Goal: Task Accomplishment & Management: Manage account settings

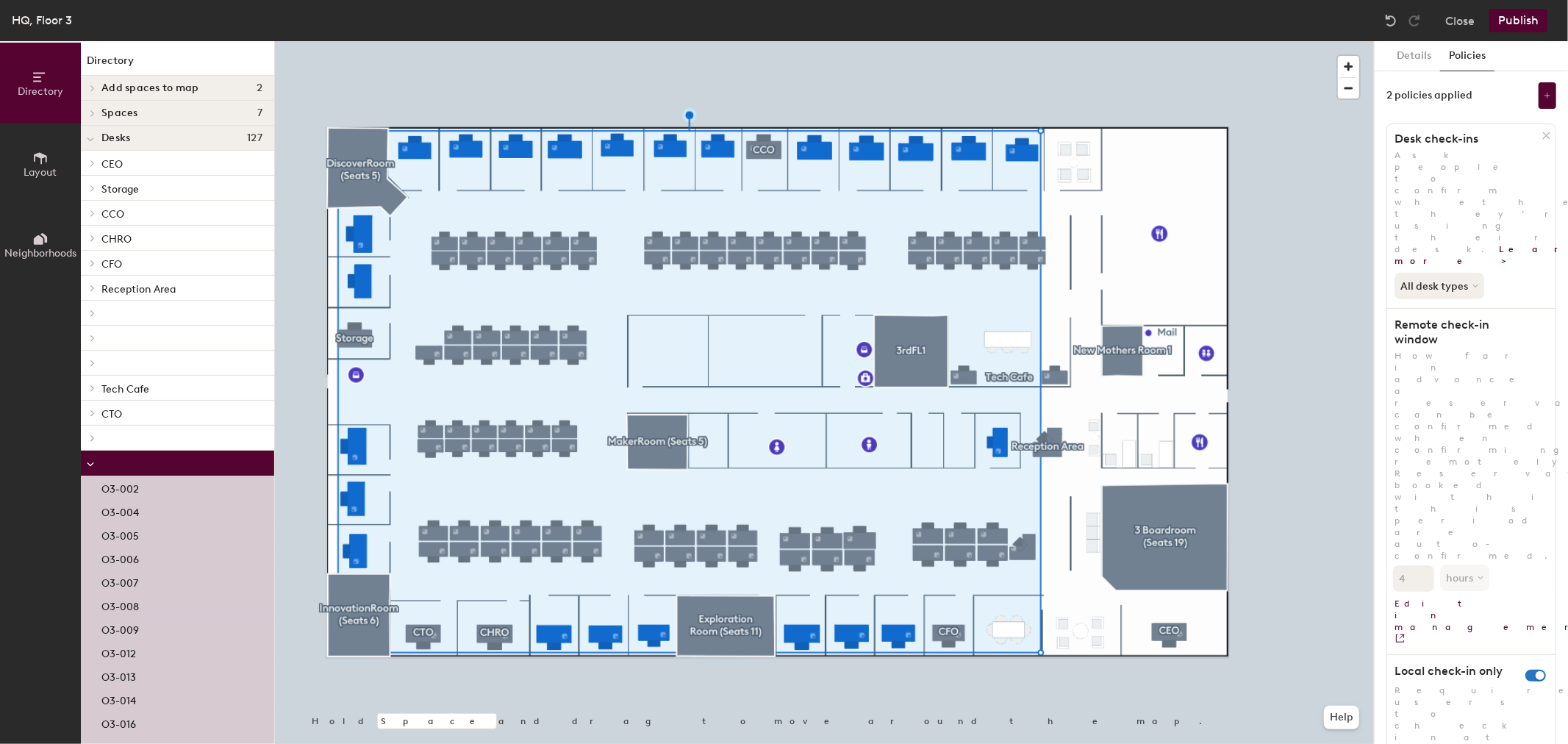
click at [1474, 54] on button "Policies" at bounding box center [1466, 57] width 55 height 31
drag, startPoint x: 1407, startPoint y: 247, endPoint x: 1529, endPoint y: 239, distance: 122.3
click at [1529, 317] on h1 "Remote check-in window" at bounding box center [1465, 332] width 155 height 30
drag, startPoint x: 1397, startPoint y: 384, endPoint x: 1512, endPoint y: 382, distance: 115.0
click at [1512, 664] on h1 "Local check-in only" at bounding box center [1465, 671] width 155 height 14
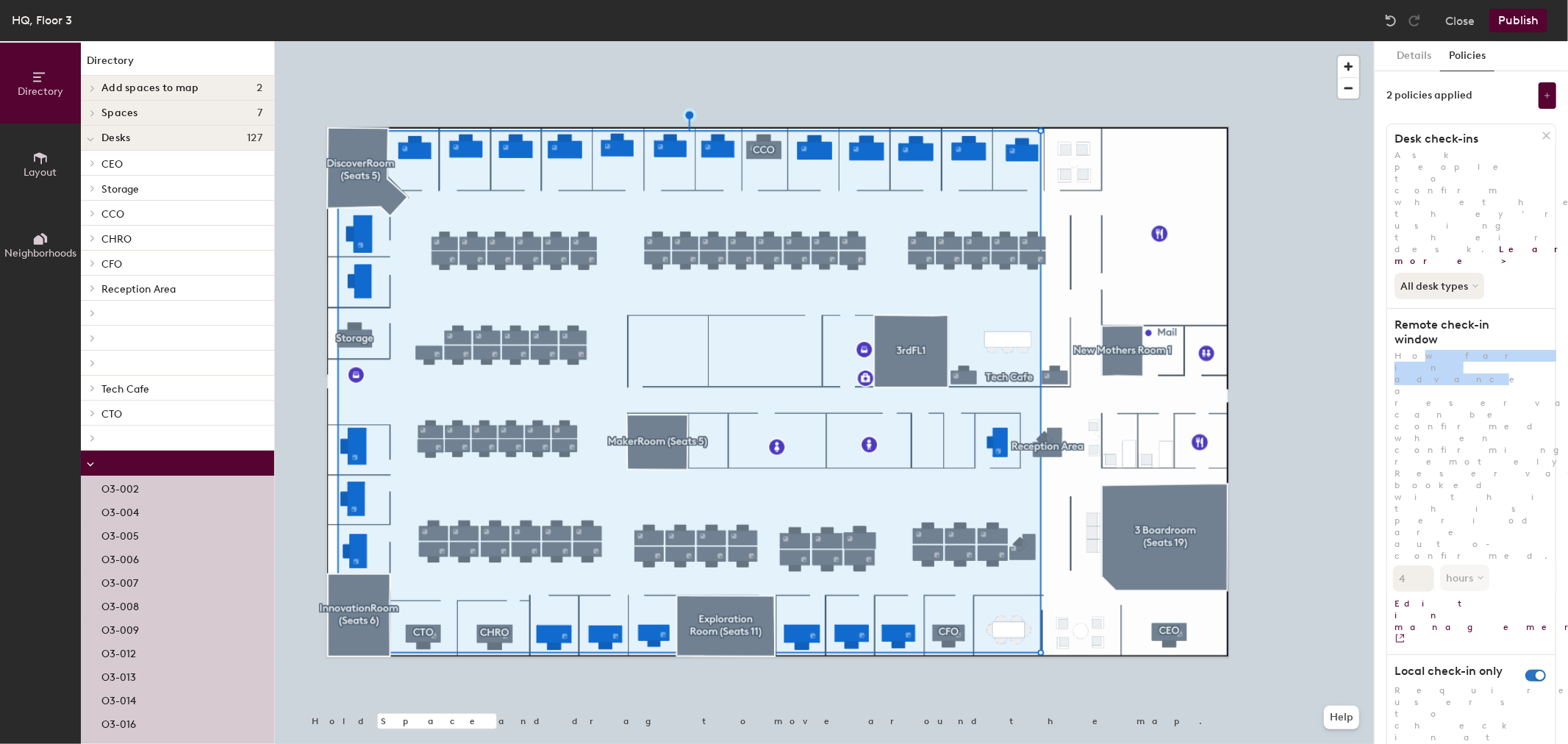
drag, startPoint x: 1405, startPoint y: 257, endPoint x: 1468, endPoint y: 263, distance: 63.3
click at [1468, 350] on p "How far in advance a reservation can be confirmed when confirming remotely. Res…" at bounding box center [1471, 456] width 168 height 212
click at [1460, 350] on p "How far in advance a reservation can be confirmed when confirming remotely. Res…" at bounding box center [1471, 456] width 168 height 212
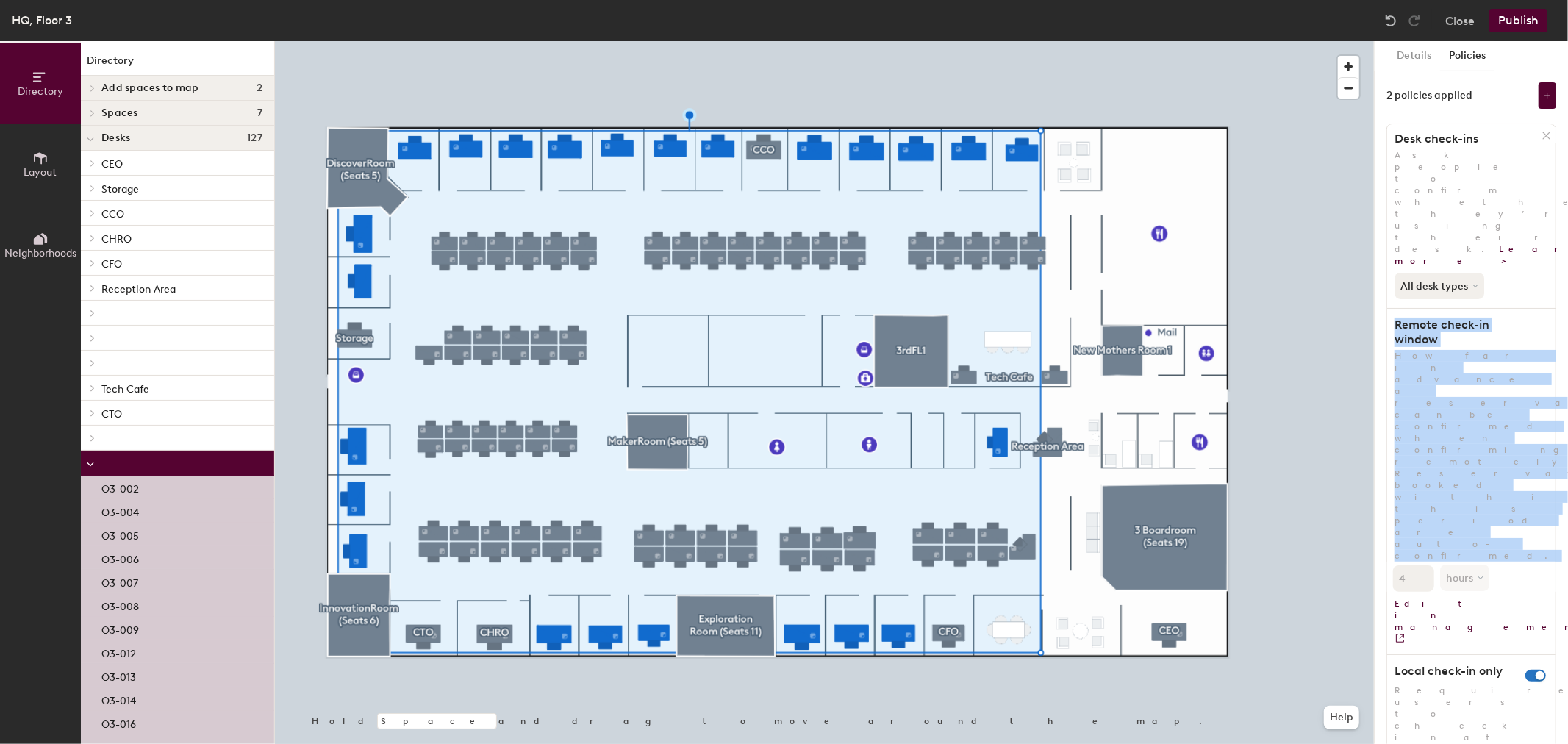
drag, startPoint x: 1396, startPoint y: 240, endPoint x: 1528, endPoint y: 307, distance: 148.0
click at [1528, 307] on div "Desk check-ins Ask people to confirm whether they’re using their desk. Learn mo…" at bounding box center [1471, 554] width 170 height 862
click at [1438, 317] on h1 "Remote check-in window" at bounding box center [1465, 332] width 155 height 30
click at [1398, 317] on h1 "Remote check-in window" at bounding box center [1465, 332] width 155 height 30
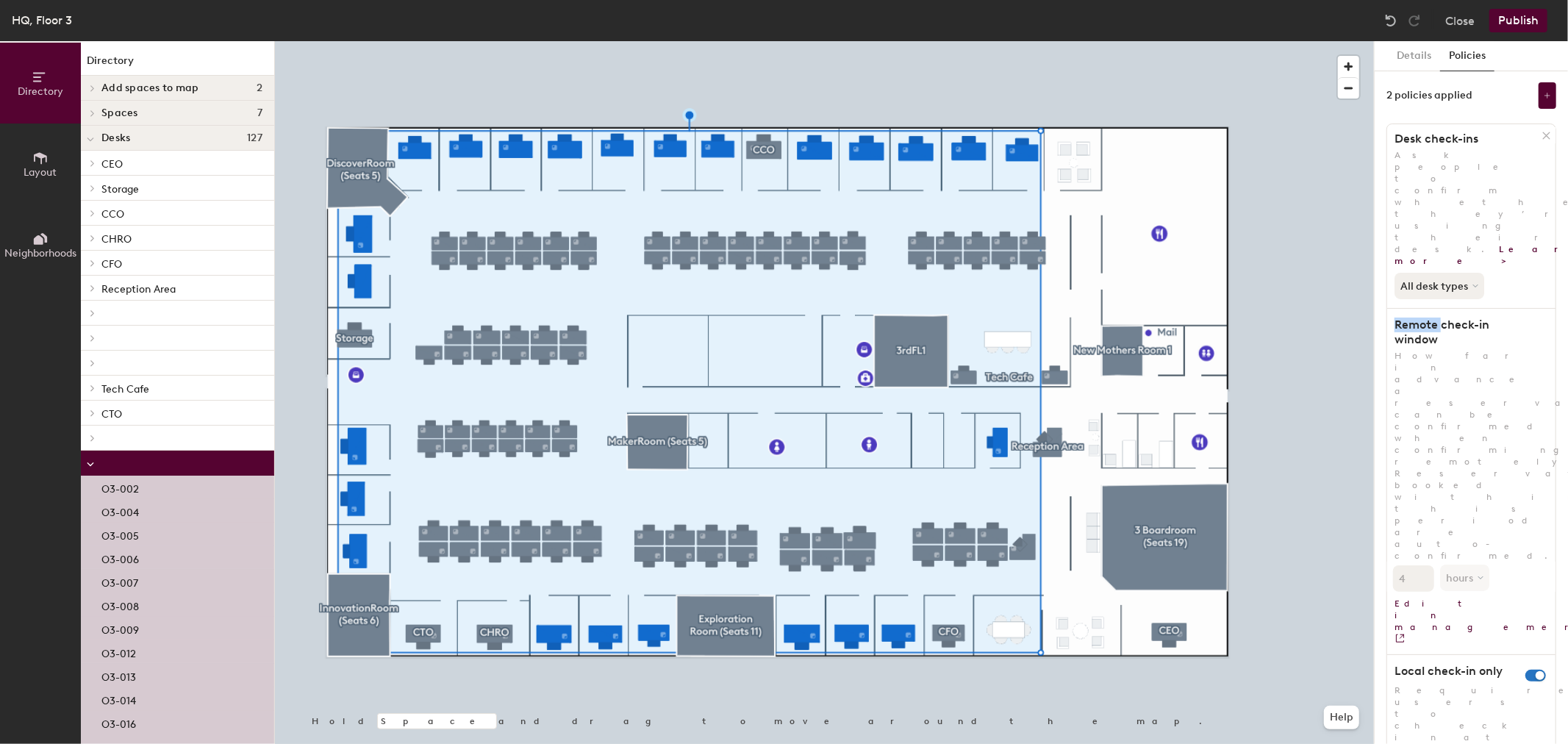
drag, startPoint x: 1398, startPoint y: 240, endPoint x: 1443, endPoint y: 244, distance: 45.2
click at [1443, 317] on h1 "Remote check-in window" at bounding box center [1465, 332] width 155 height 30
click at [1472, 61] on button "Policies" at bounding box center [1466, 57] width 55 height 31
click at [1460, 591] on link "Edit in management" at bounding box center [1471, 618] width 168 height 54
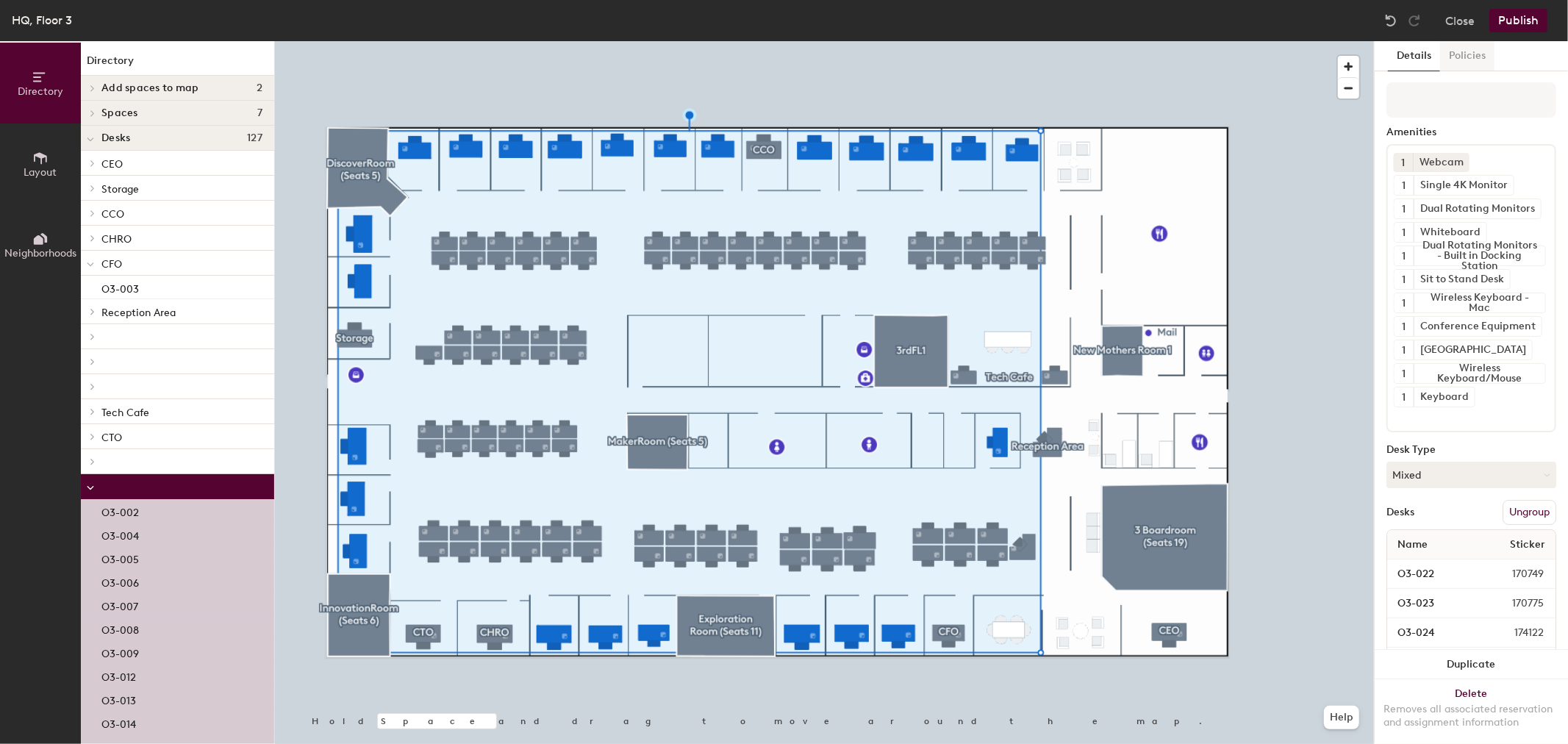
click at [1475, 55] on button "Policies" at bounding box center [1466, 57] width 55 height 31
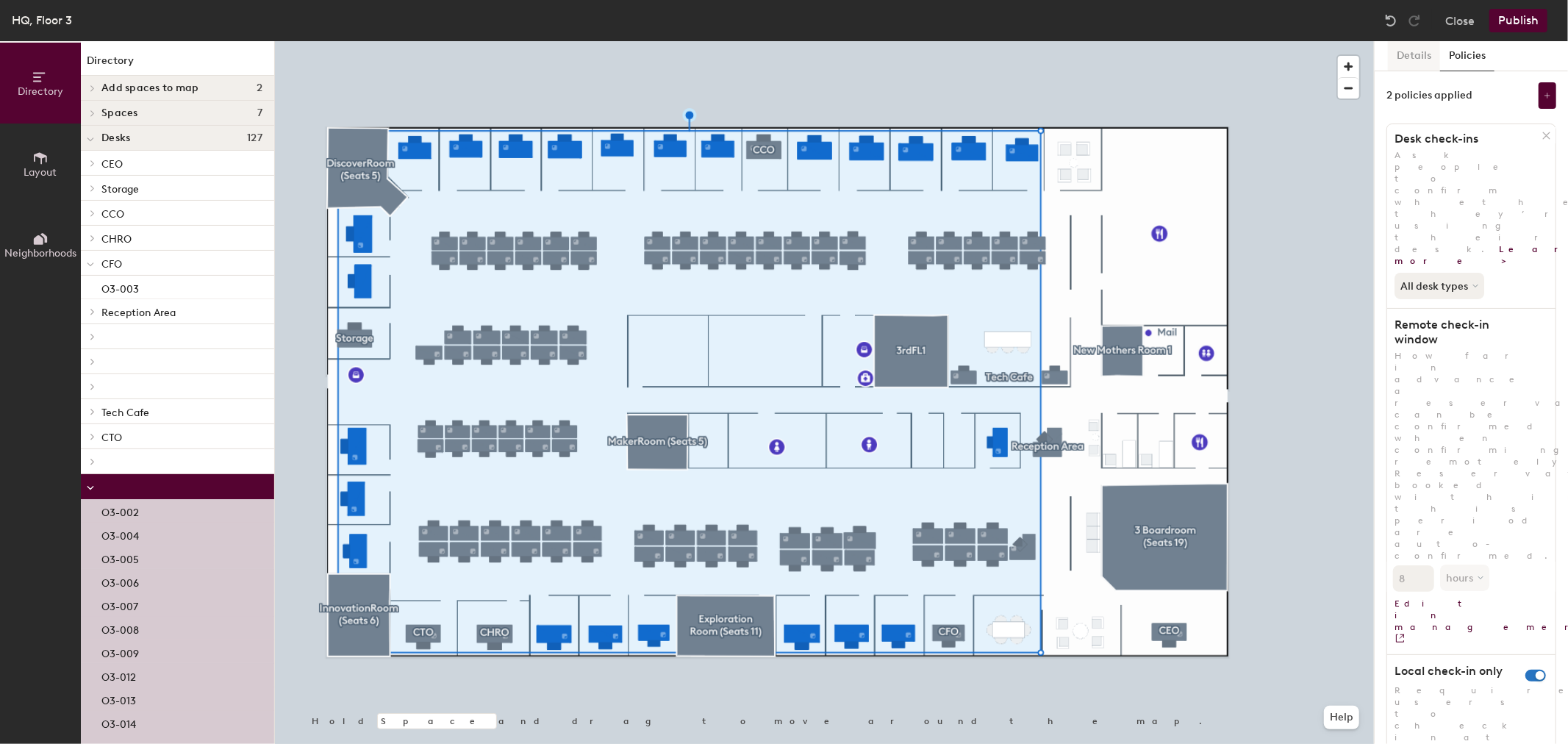
click at [1410, 64] on button "Details" at bounding box center [1413, 57] width 52 height 31
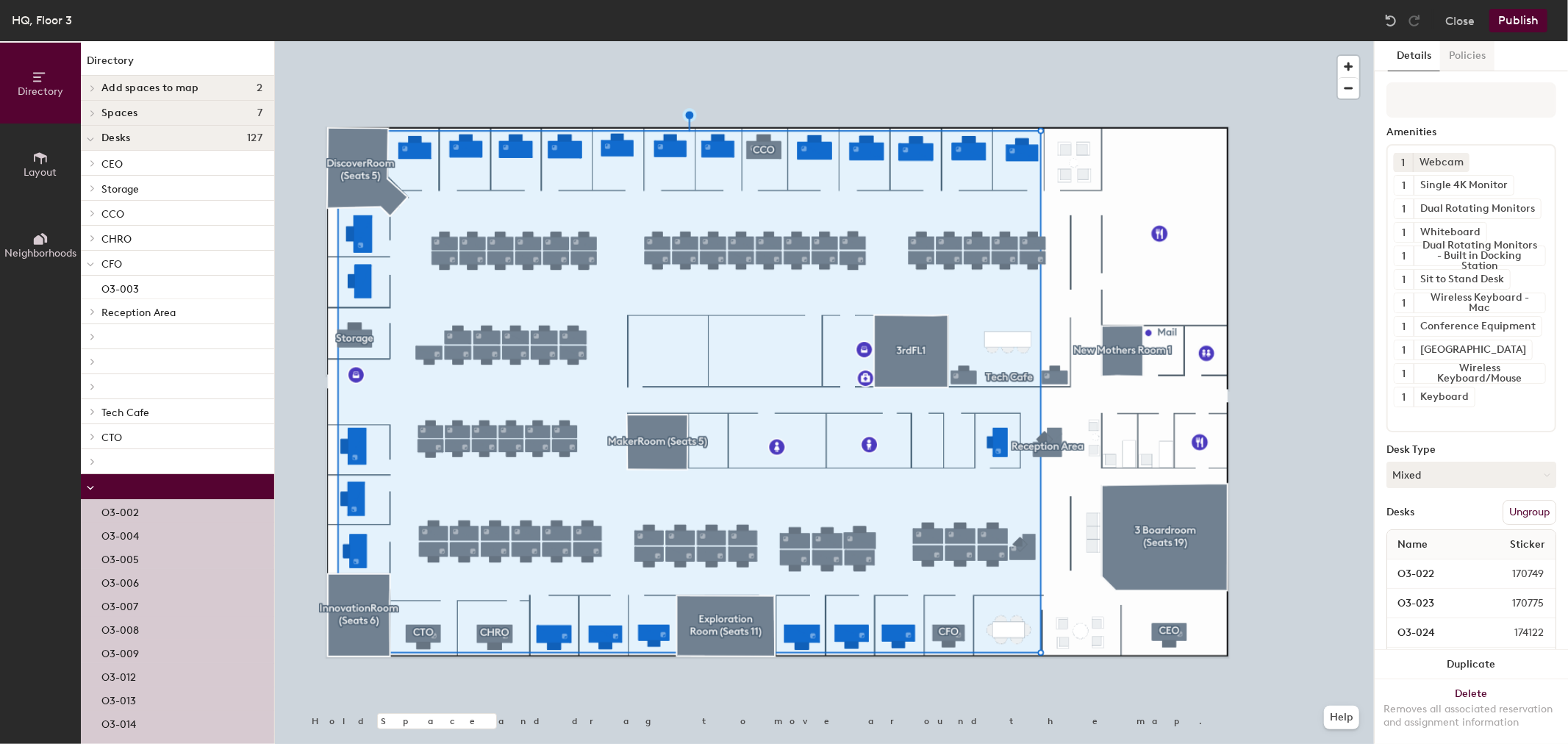
click at [1485, 54] on button "Policies" at bounding box center [1466, 57] width 55 height 31
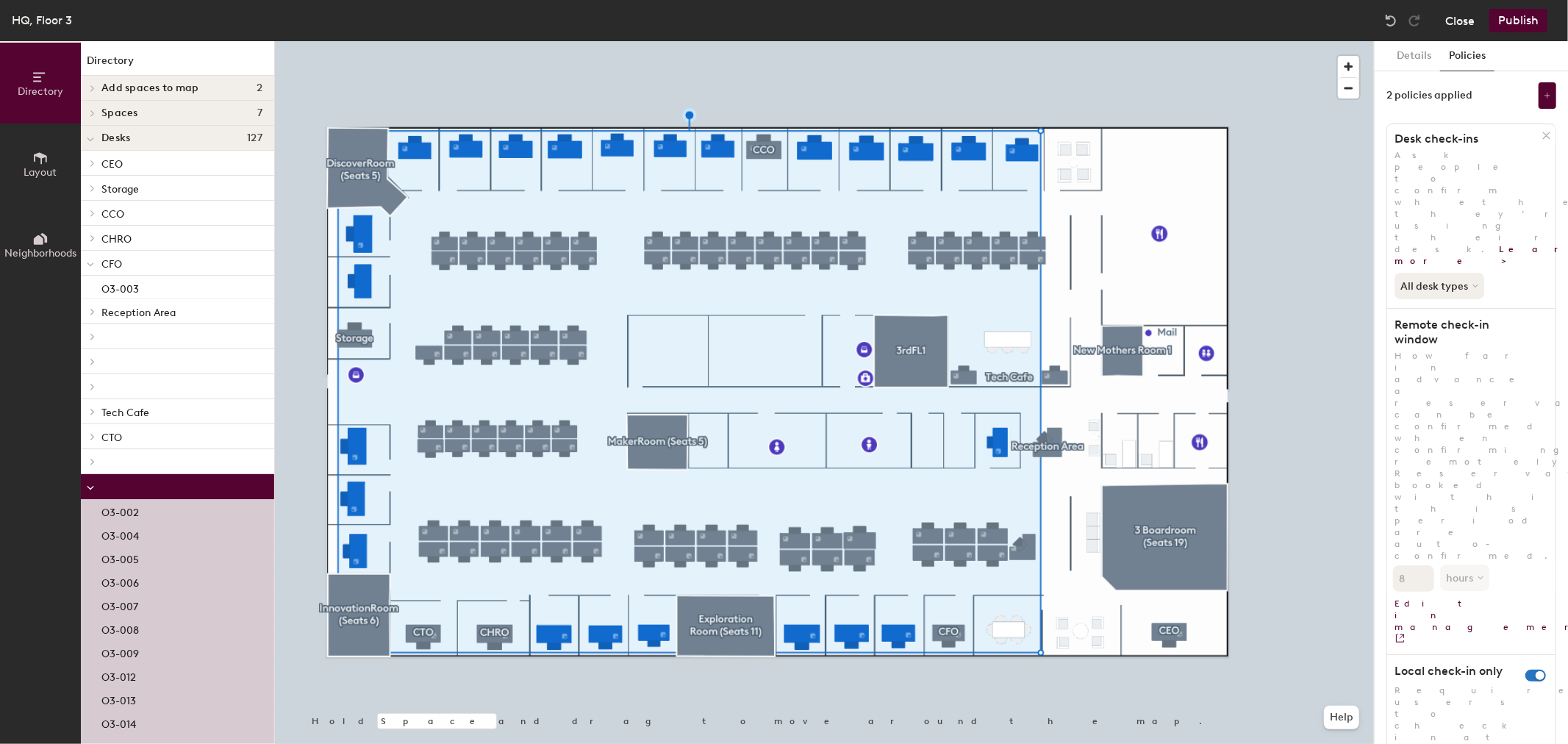
click at [1452, 23] on button "Close" at bounding box center [1459, 21] width 30 height 23
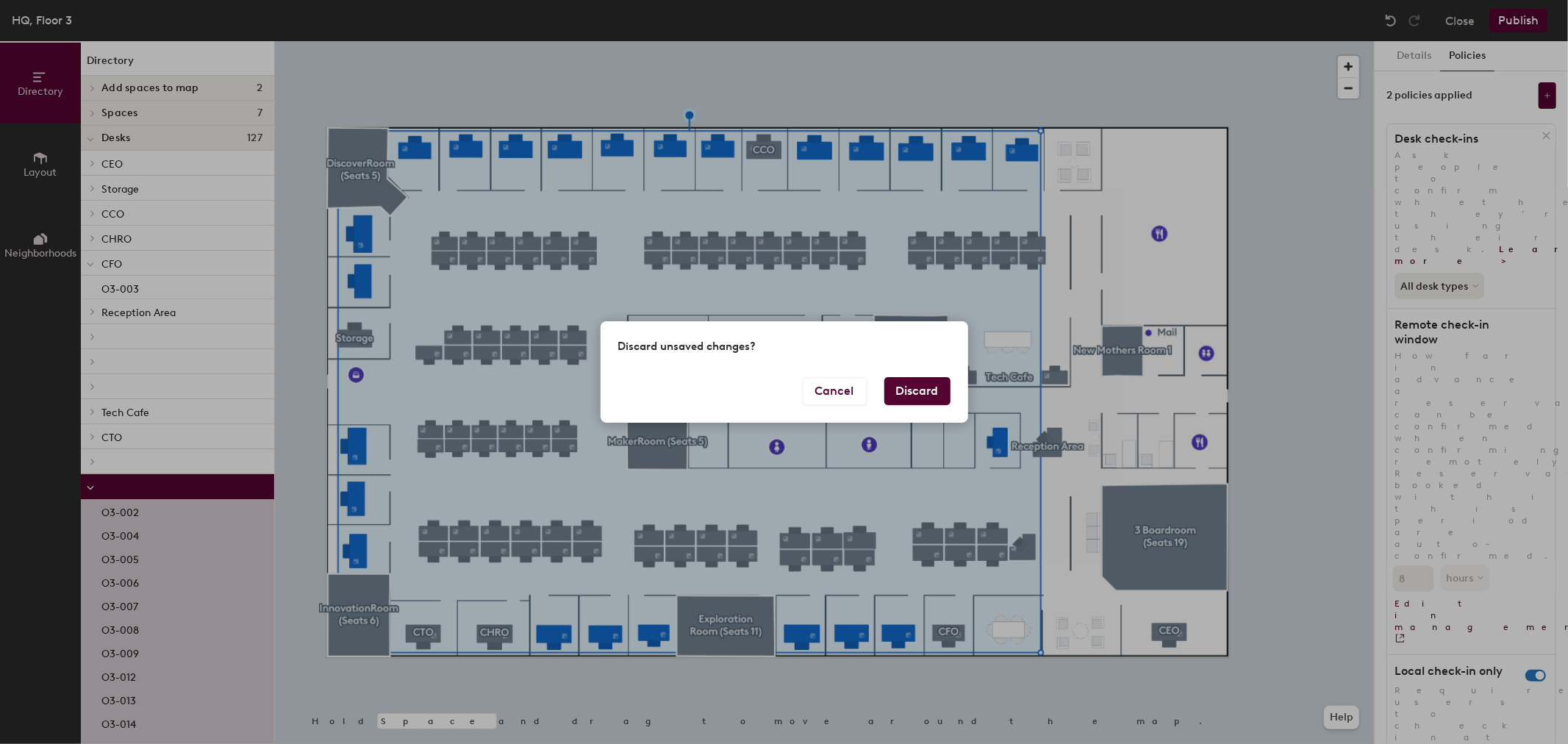
click at [916, 392] on button "Discard" at bounding box center [917, 391] width 66 height 28
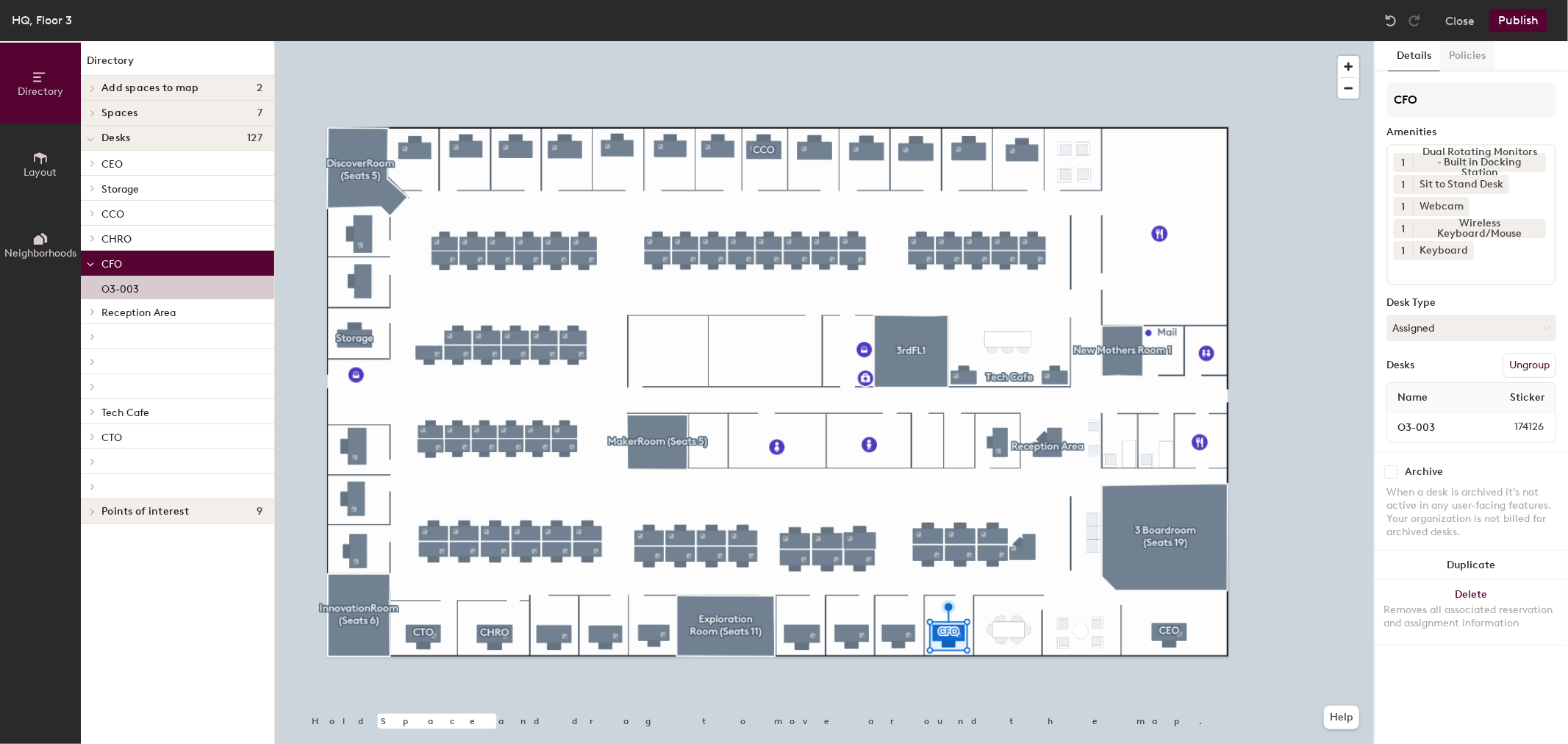
click at [1474, 60] on button "Policies" at bounding box center [1466, 57] width 55 height 31
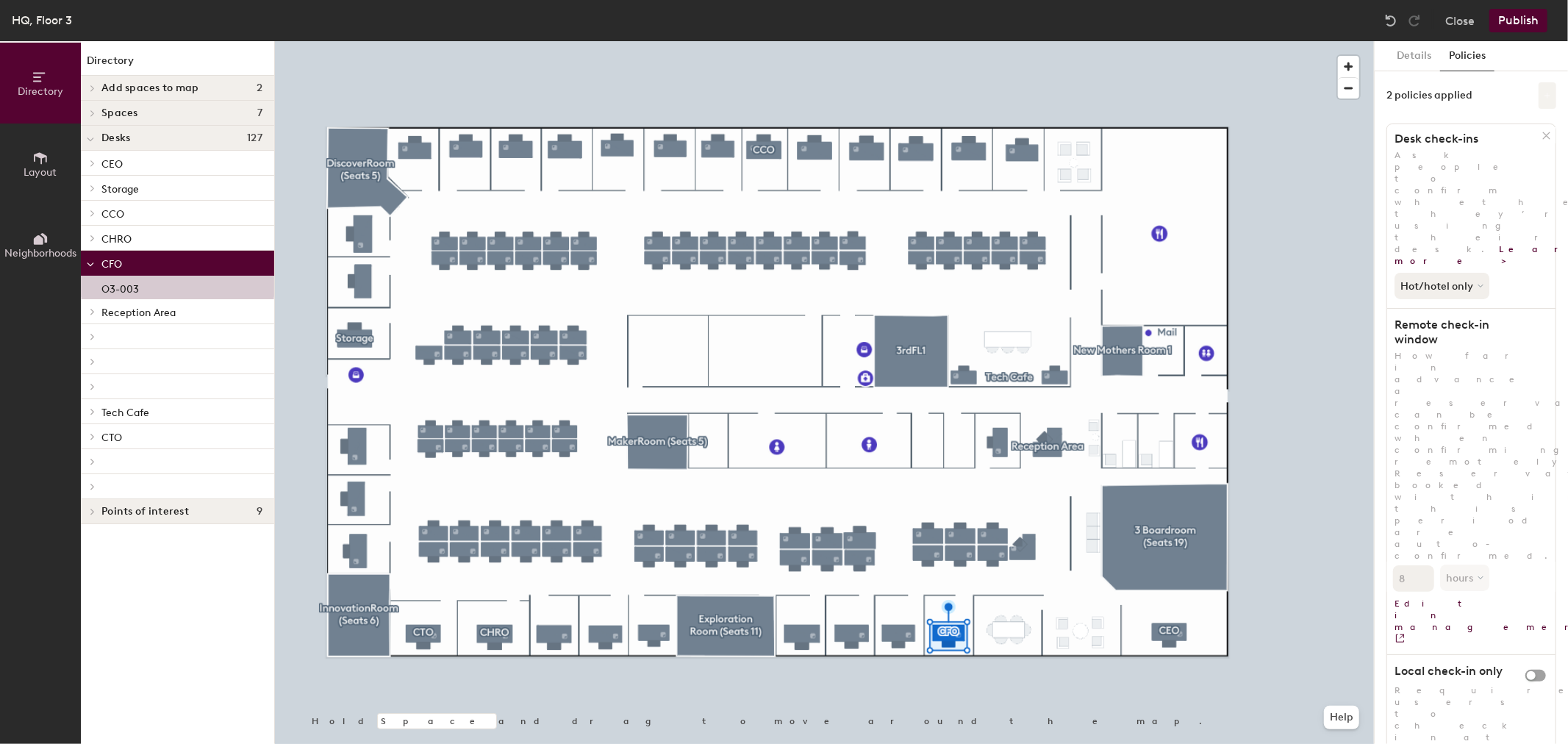
click at [1548, 93] on icon at bounding box center [1547, 95] width 7 height 7
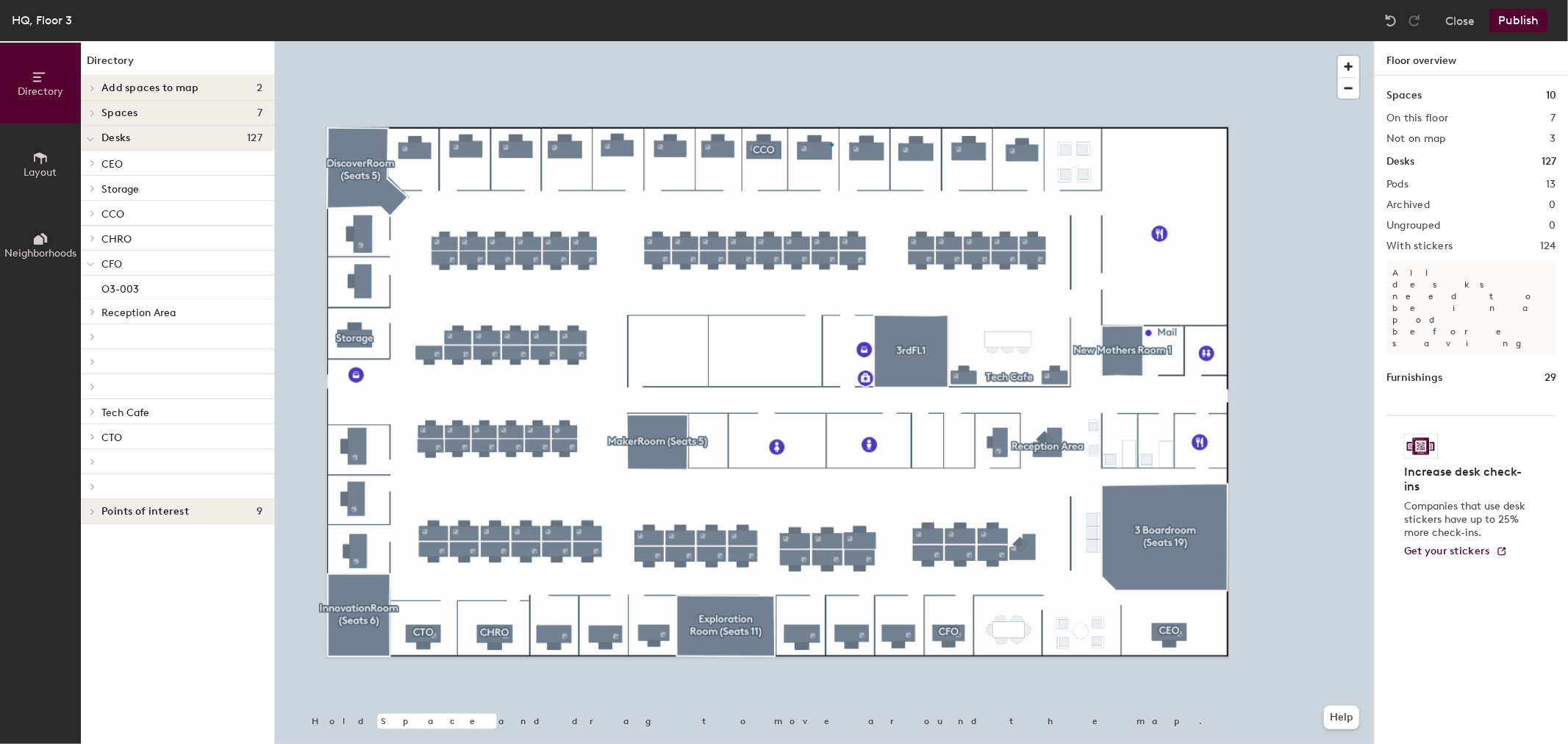
click at [831, 41] on div at bounding box center [824, 41] width 1099 height 0
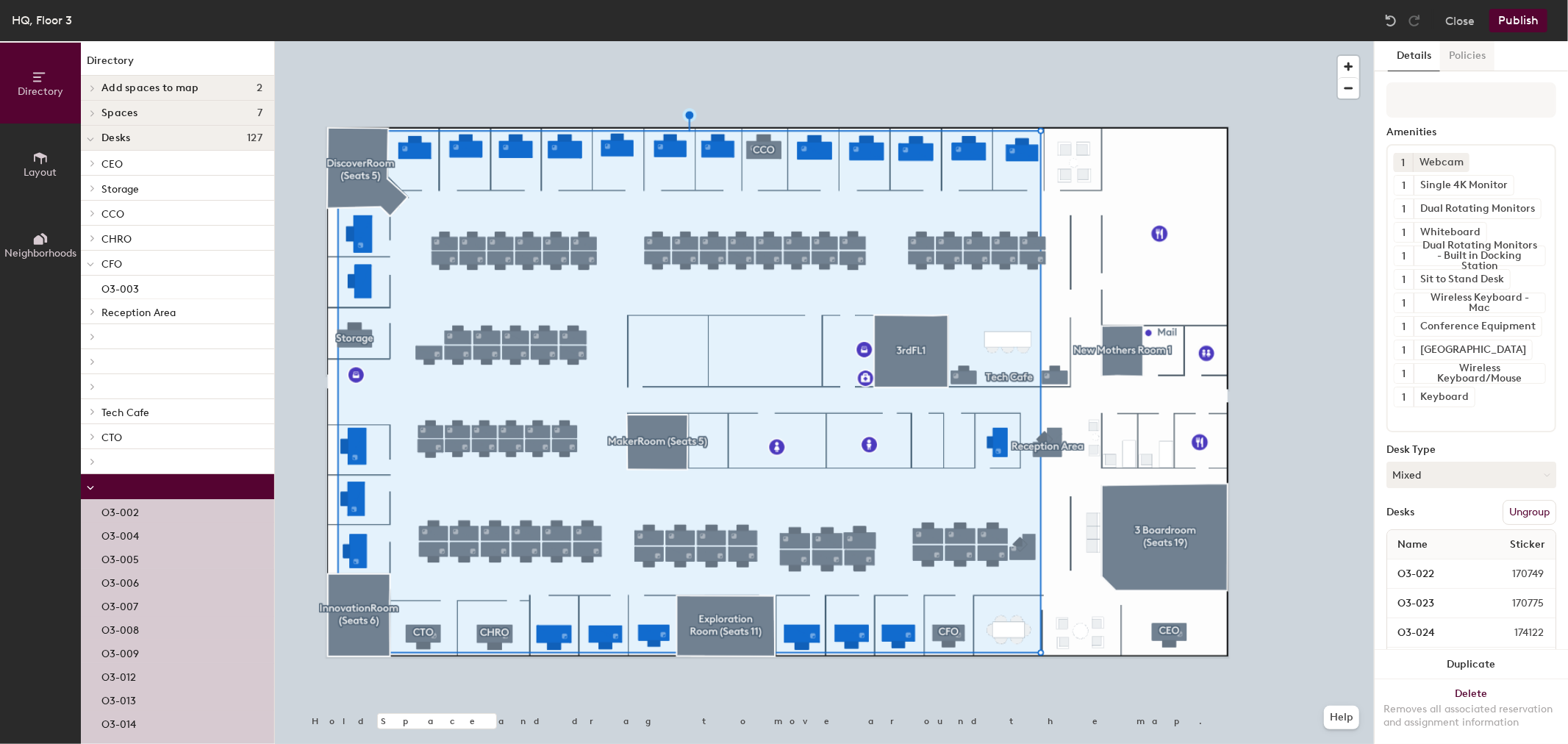
click at [1476, 56] on button "Policies" at bounding box center [1466, 57] width 55 height 31
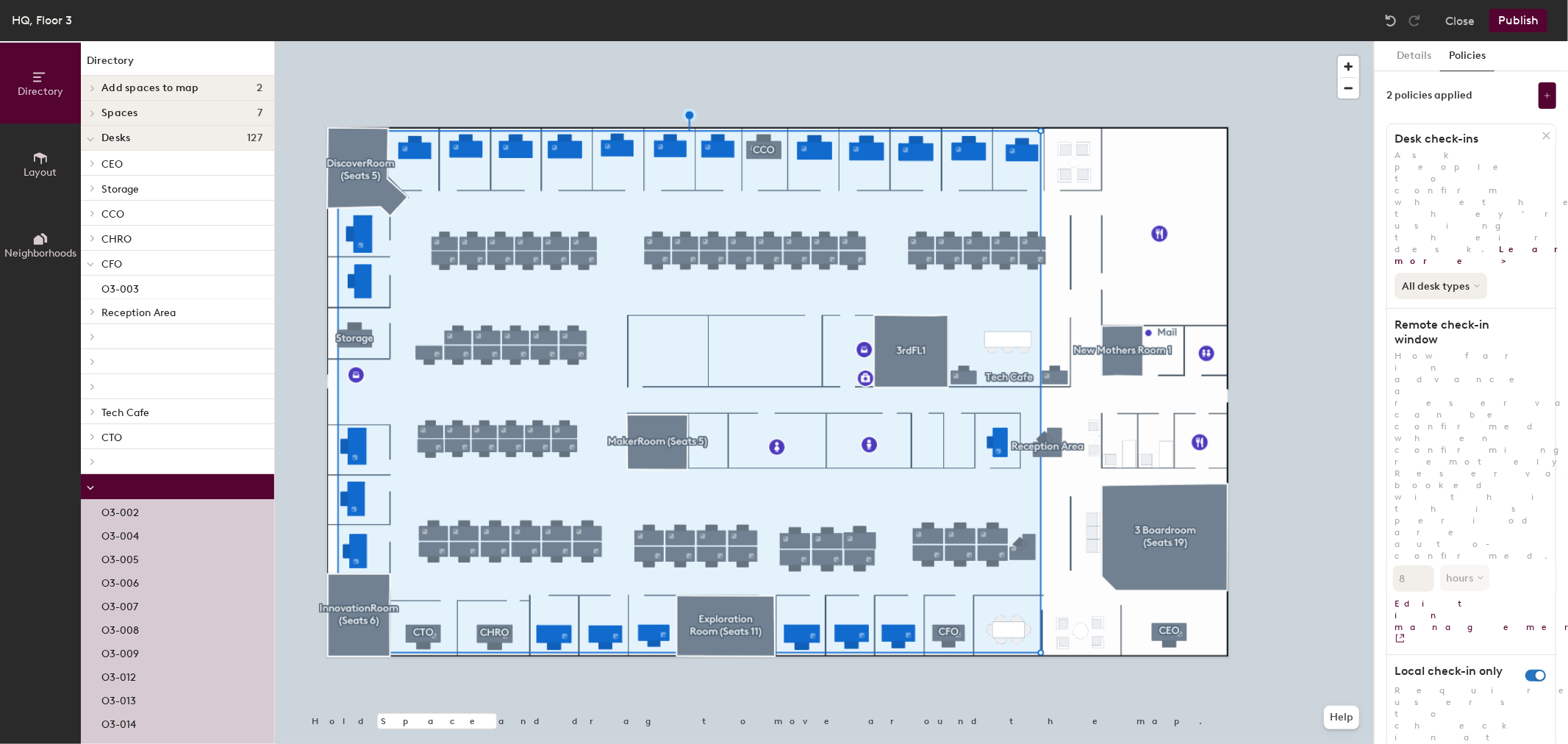
click at [1471, 272] on button "All desk types" at bounding box center [1440, 285] width 93 height 26
click at [1561, 197] on div "Details Policies 2 policies applied Desk check-ins Ask people to confirm whethe…" at bounding box center [1471, 393] width 193 height 703
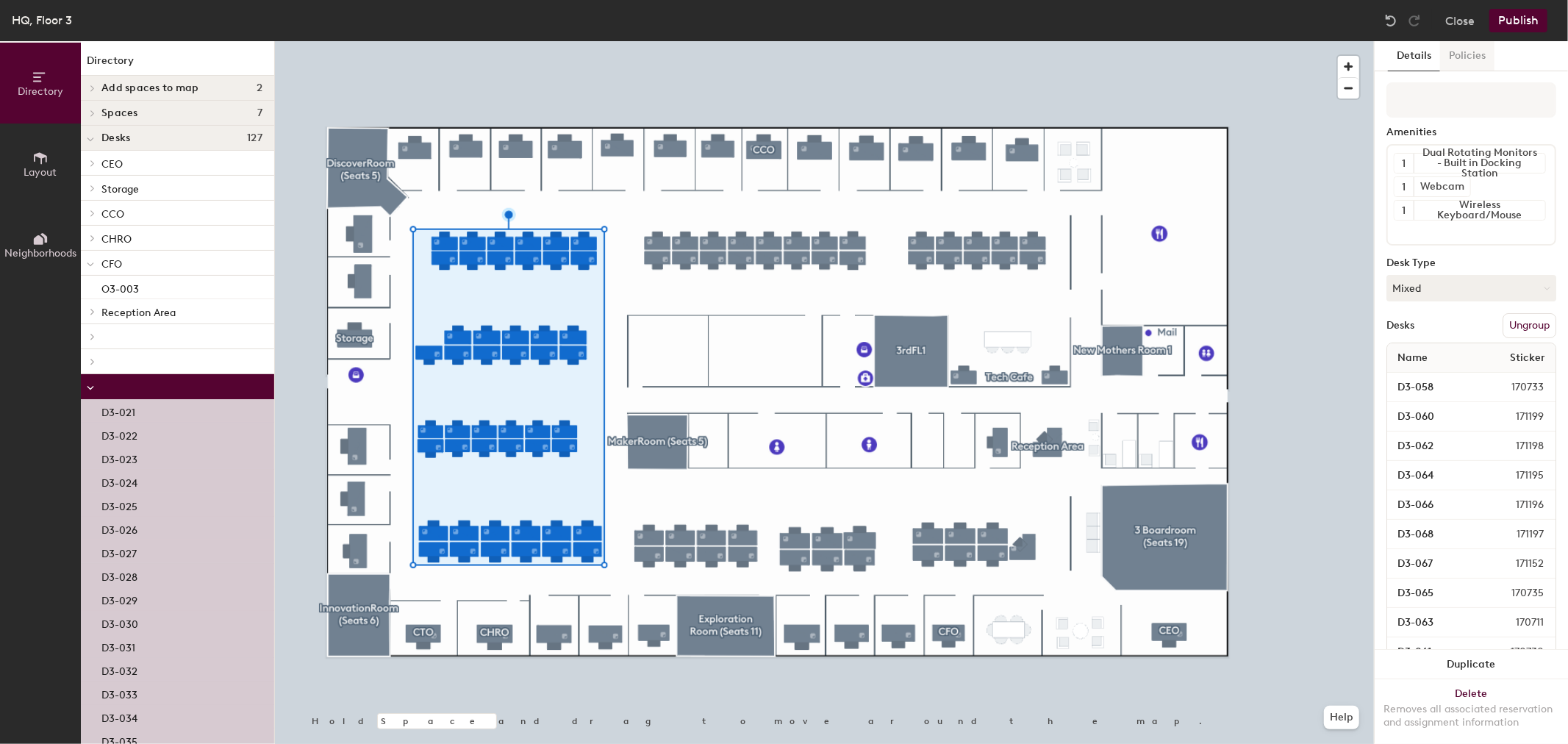
click at [1471, 56] on button "Policies" at bounding box center [1466, 57] width 55 height 31
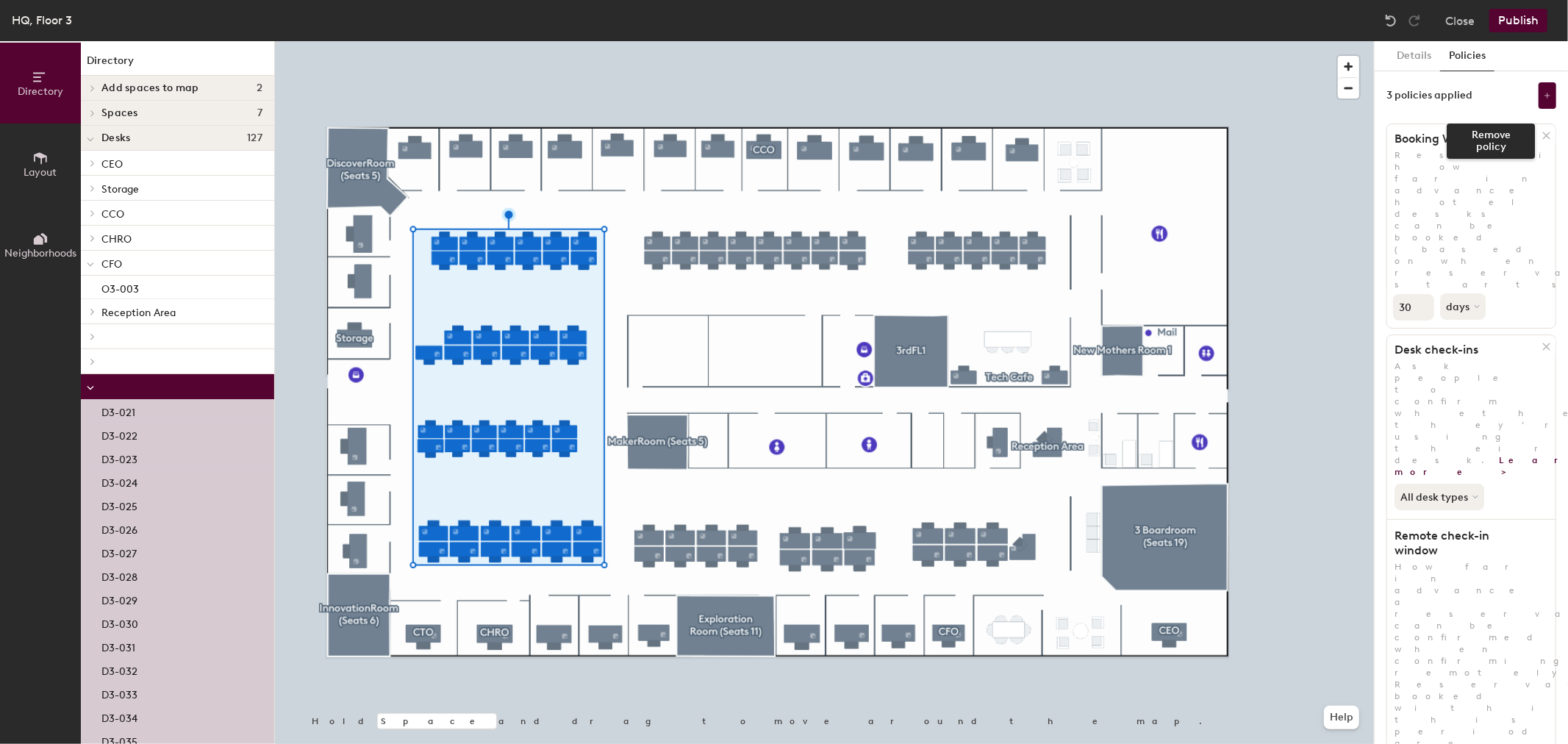
drag, startPoint x: 1533, startPoint y: 137, endPoint x: 1533, endPoint y: 282, distance: 145.0
click at [1540, 137] on icon at bounding box center [1546, 136] width 11 height 11
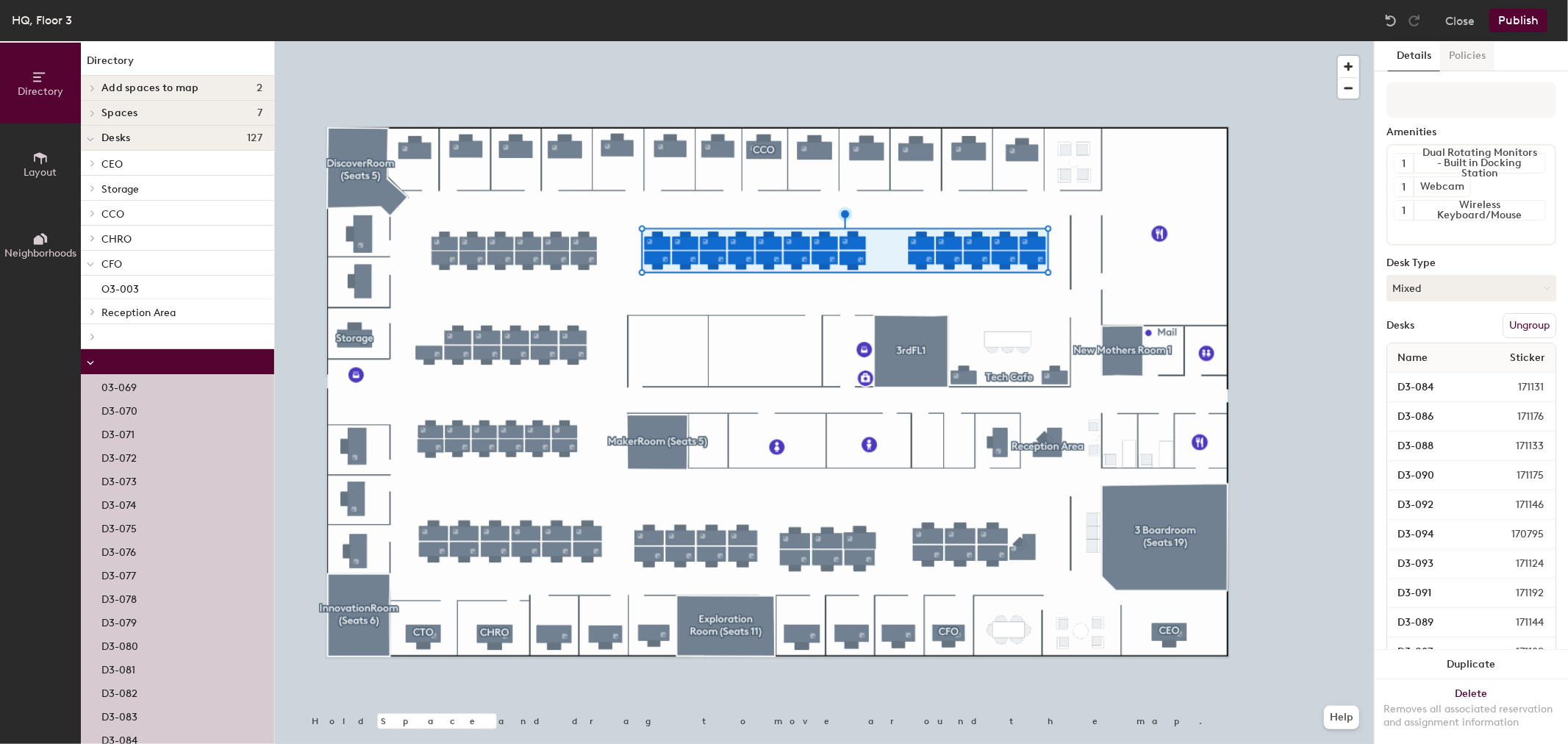
click at [1470, 47] on button "Policies" at bounding box center [1466, 57] width 55 height 31
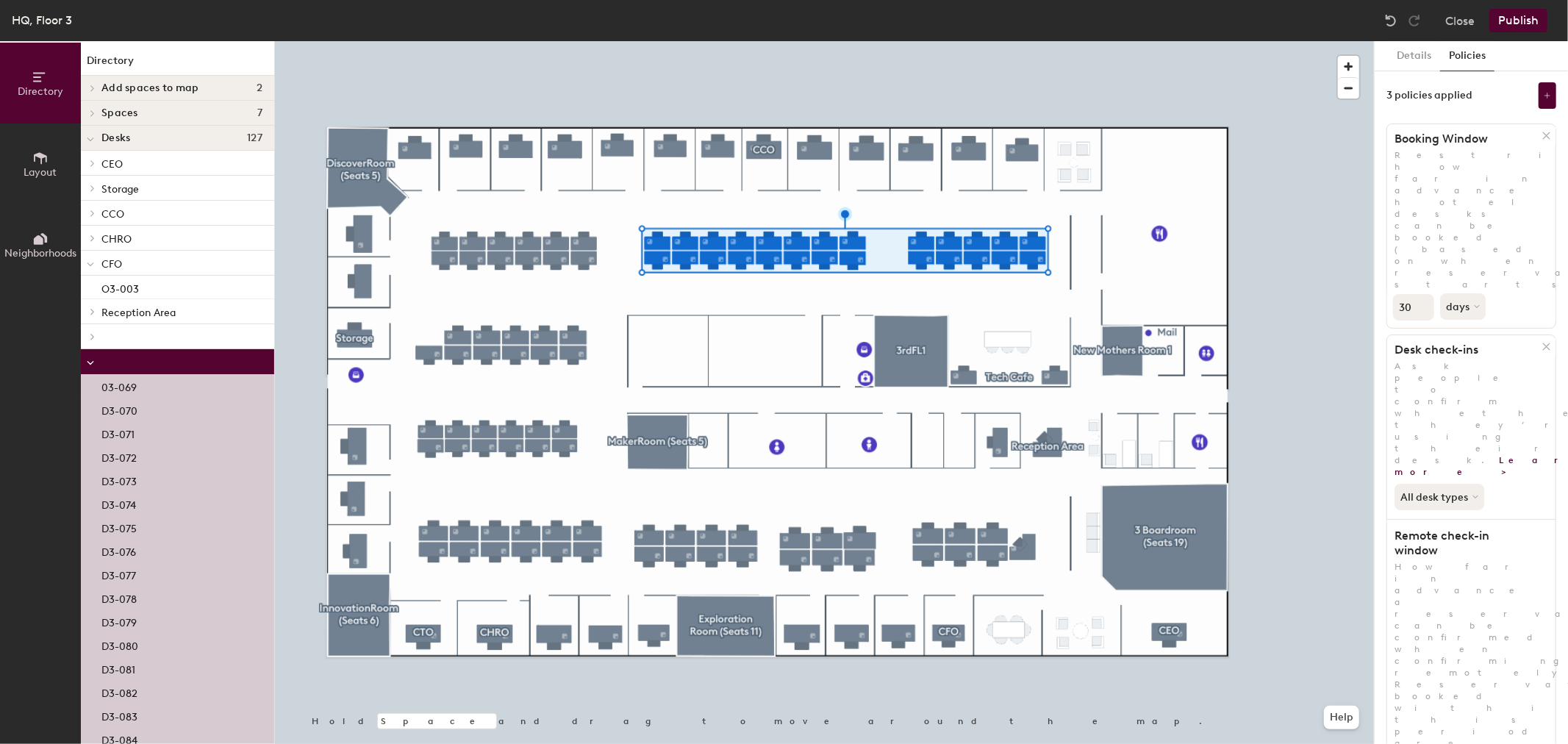
drag, startPoint x: 1531, startPoint y: 135, endPoint x: 1527, endPoint y: 349, distance: 214.0
click at [1540, 135] on icon at bounding box center [1546, 136] width 11 height 11
click at [1275, 41] on div at bounding box center [824, 41] width 1099 height 0
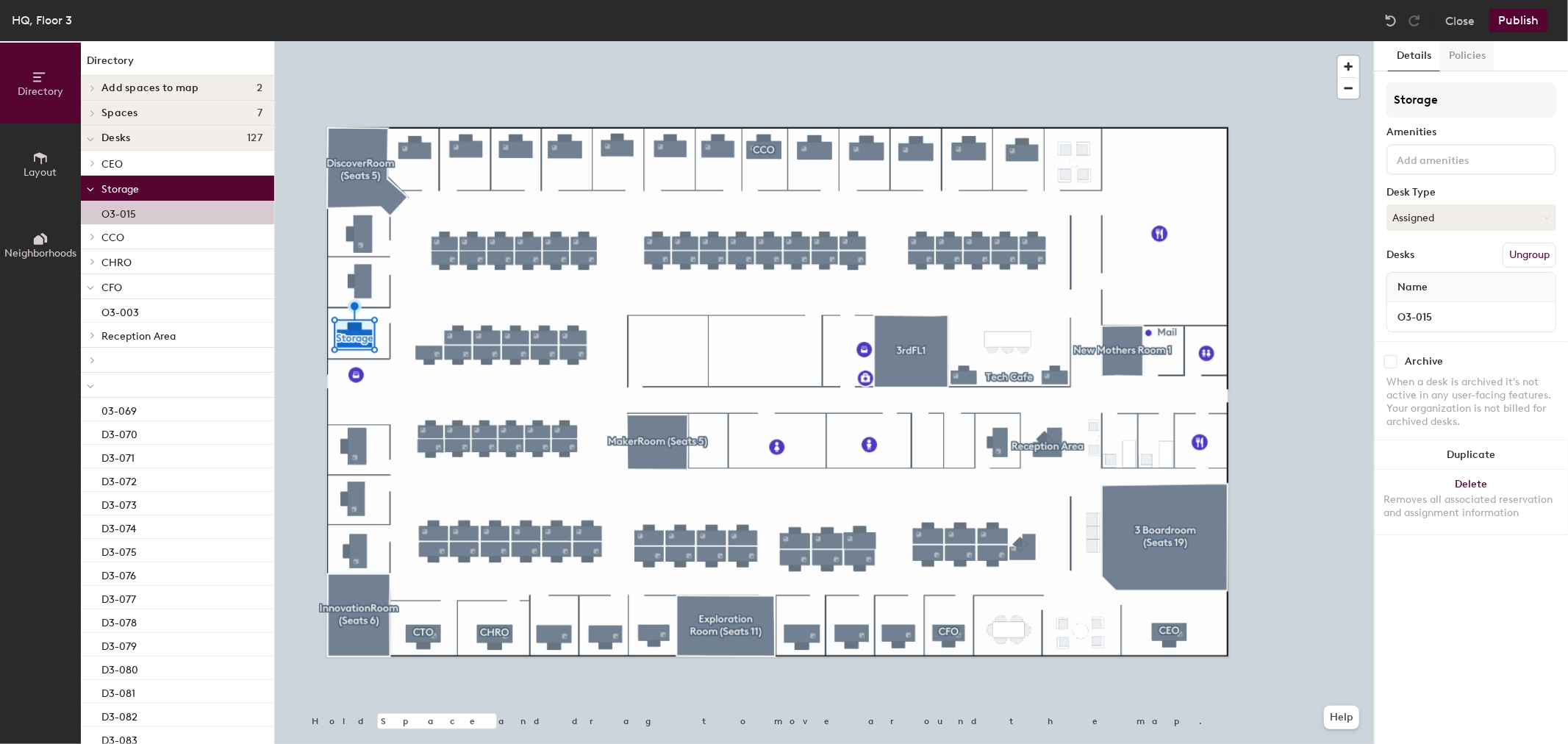
click at [1464, 56] on button "Policies" at bounding box center [1466, 57] width 55 height 31
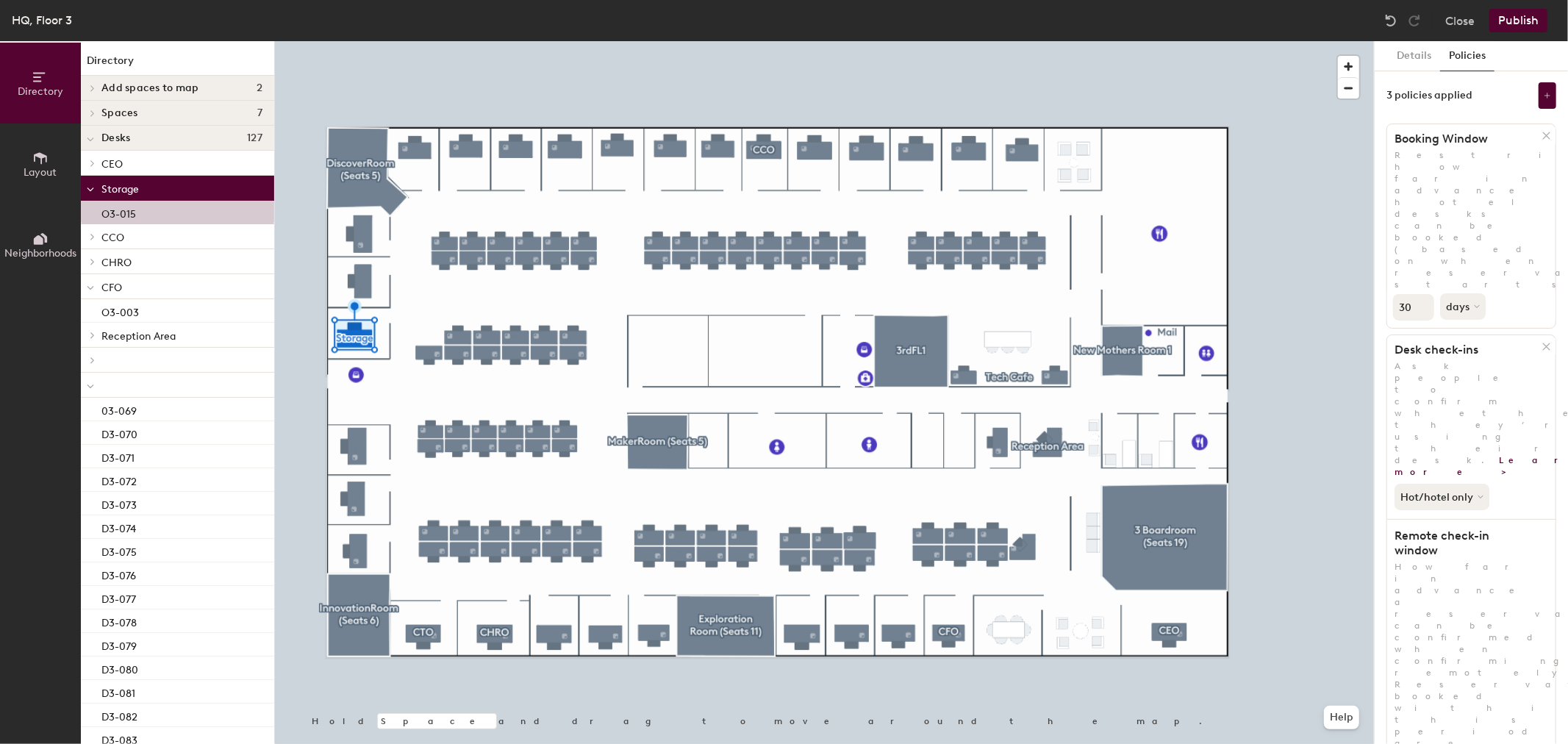
click at [1551, 144] on div "Booking Window Restrict how far in advance hotel desks can be booked (based on …" at bounding box center [1471, 226] width 170 height 205
click at [1551, 137] on icon at bounding box center [1546, 136] width 11 height 11
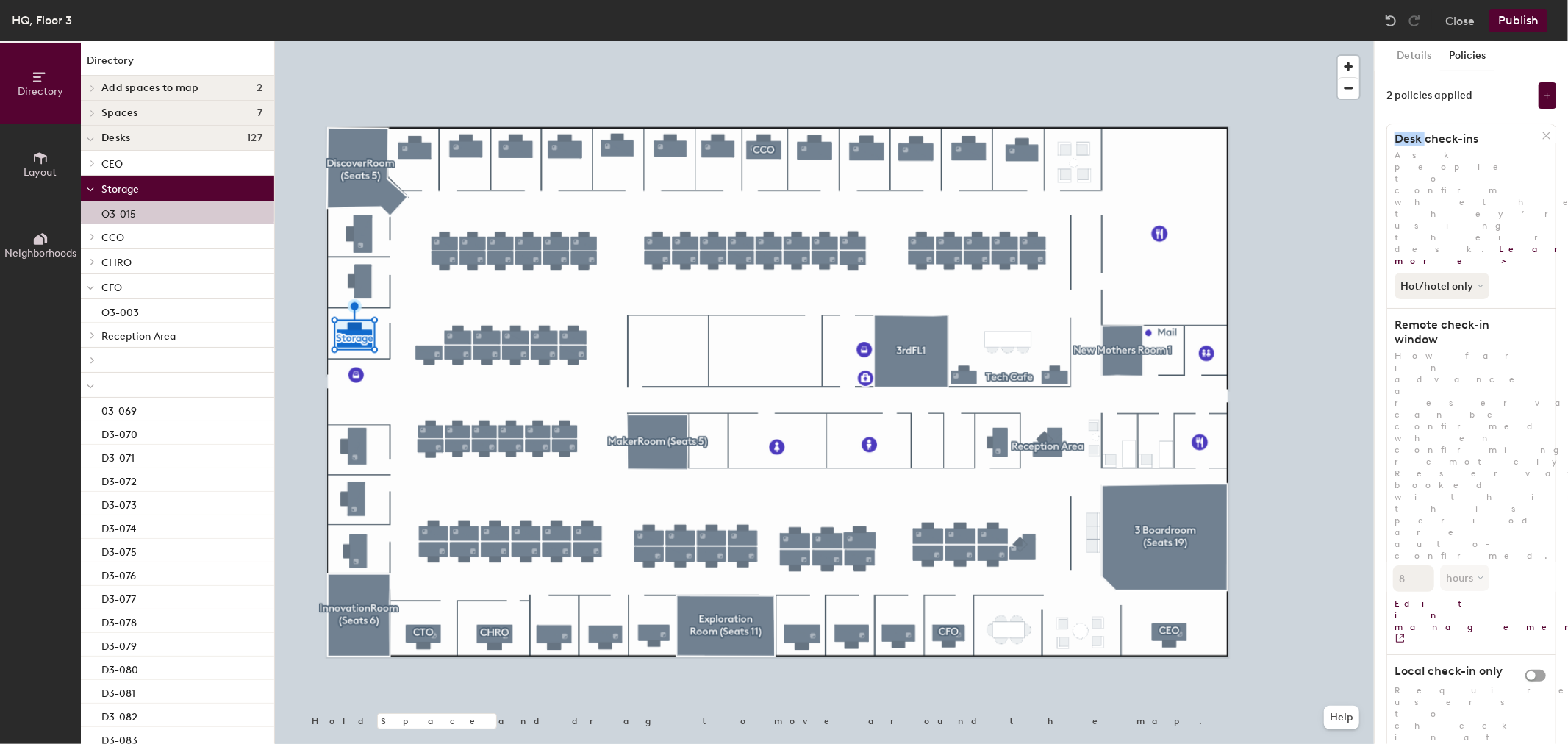
click at [1549, 137] on icon at bounding box center [1546, 136] width 11 height 11
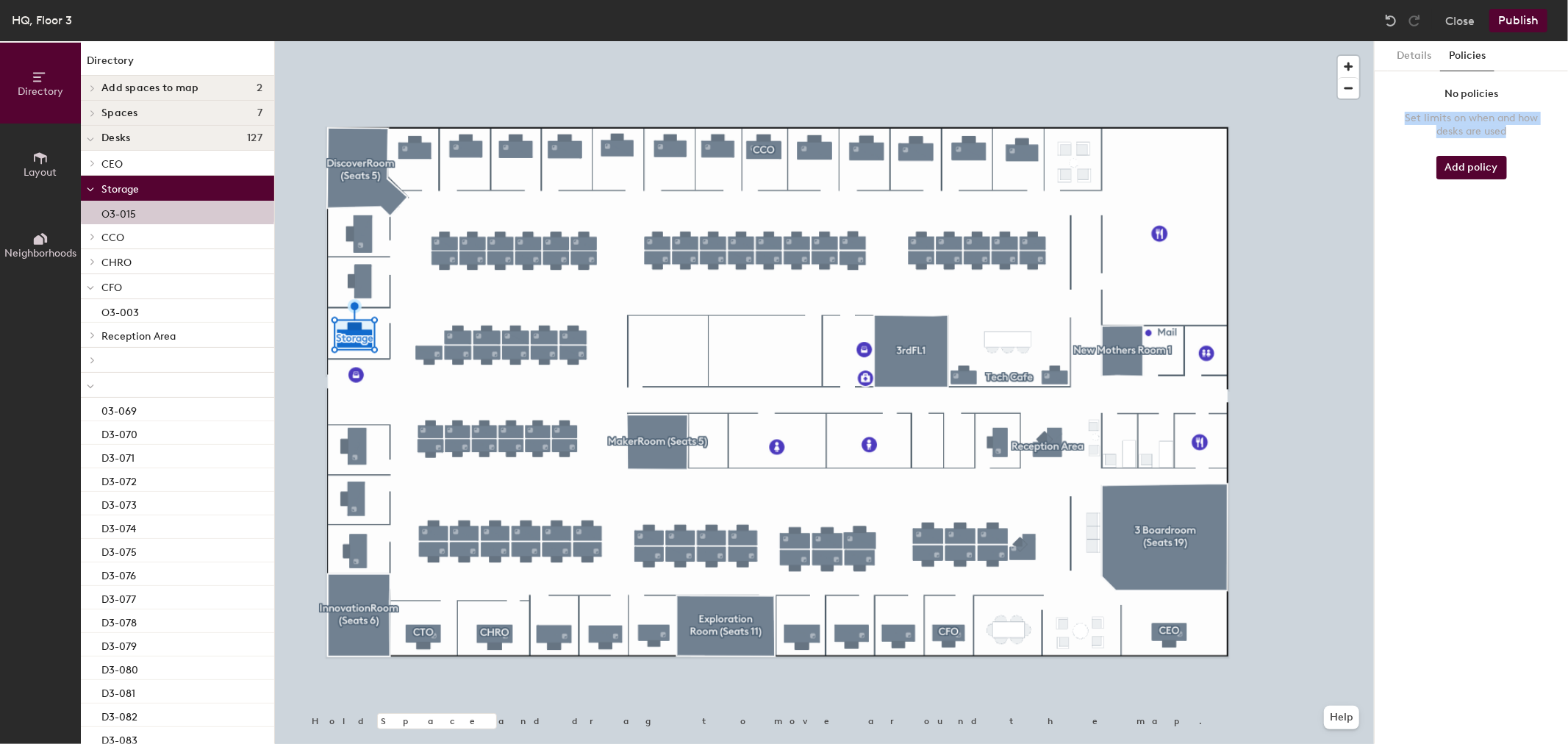
click at [1549, 137] on div "No policies Set limits on when and how desks are used Add policy" at bounding box center [1471, 137] width 170 height 111
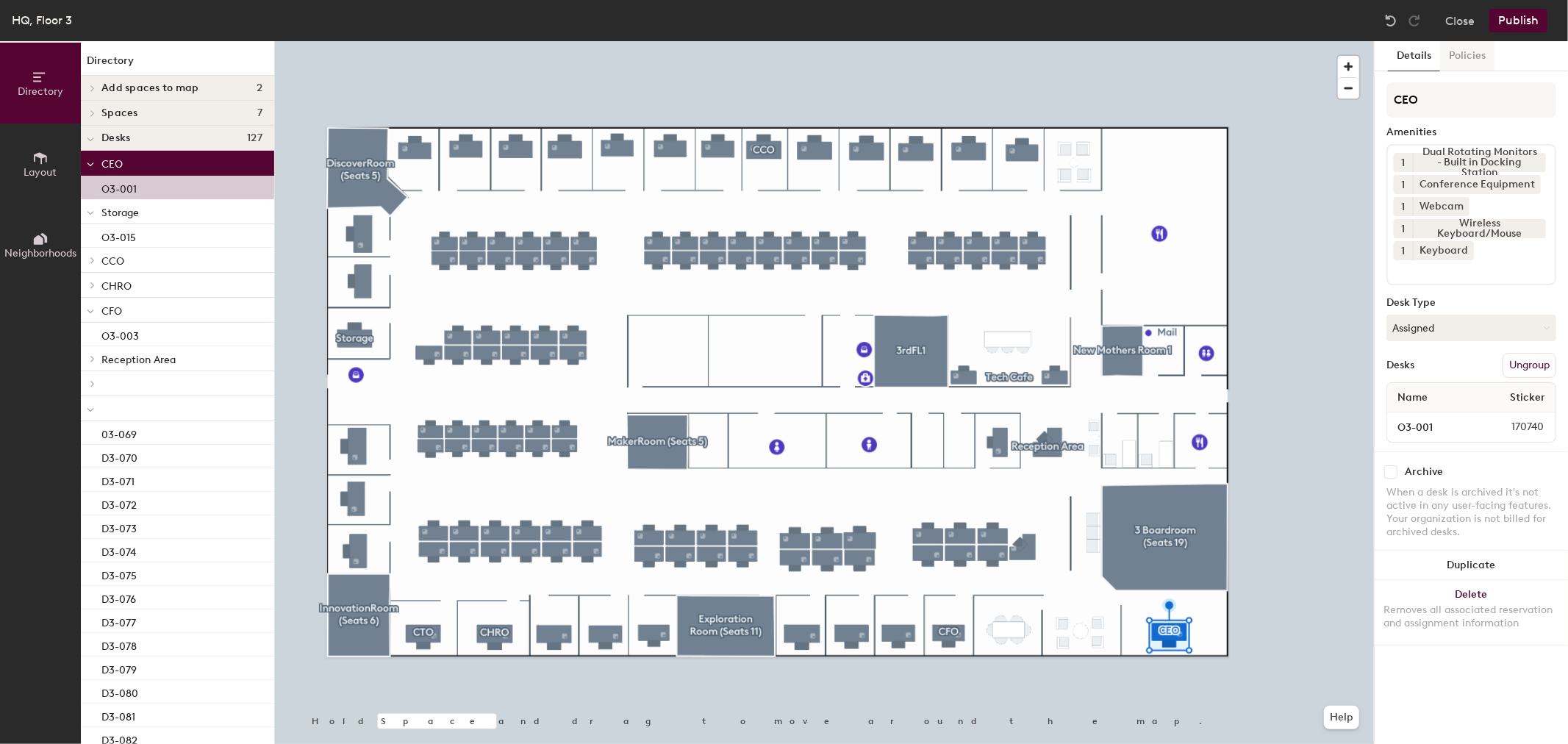
click at [1468, 58] on button "Policies" at bounding box center [1466, 57] width 55 height 31
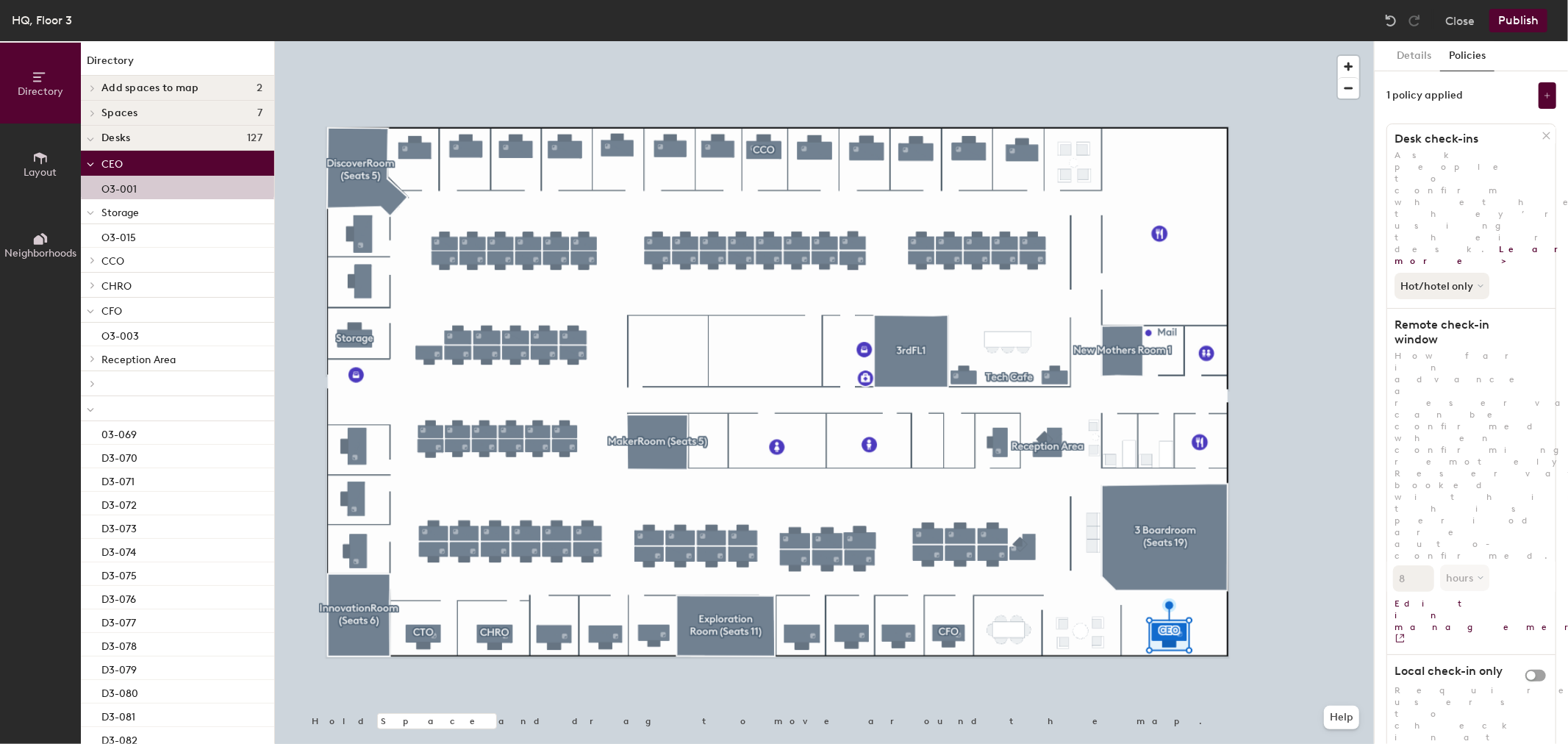
click at [1547, 137] on icon at bounding box center [1546, 135] width 6 height 6
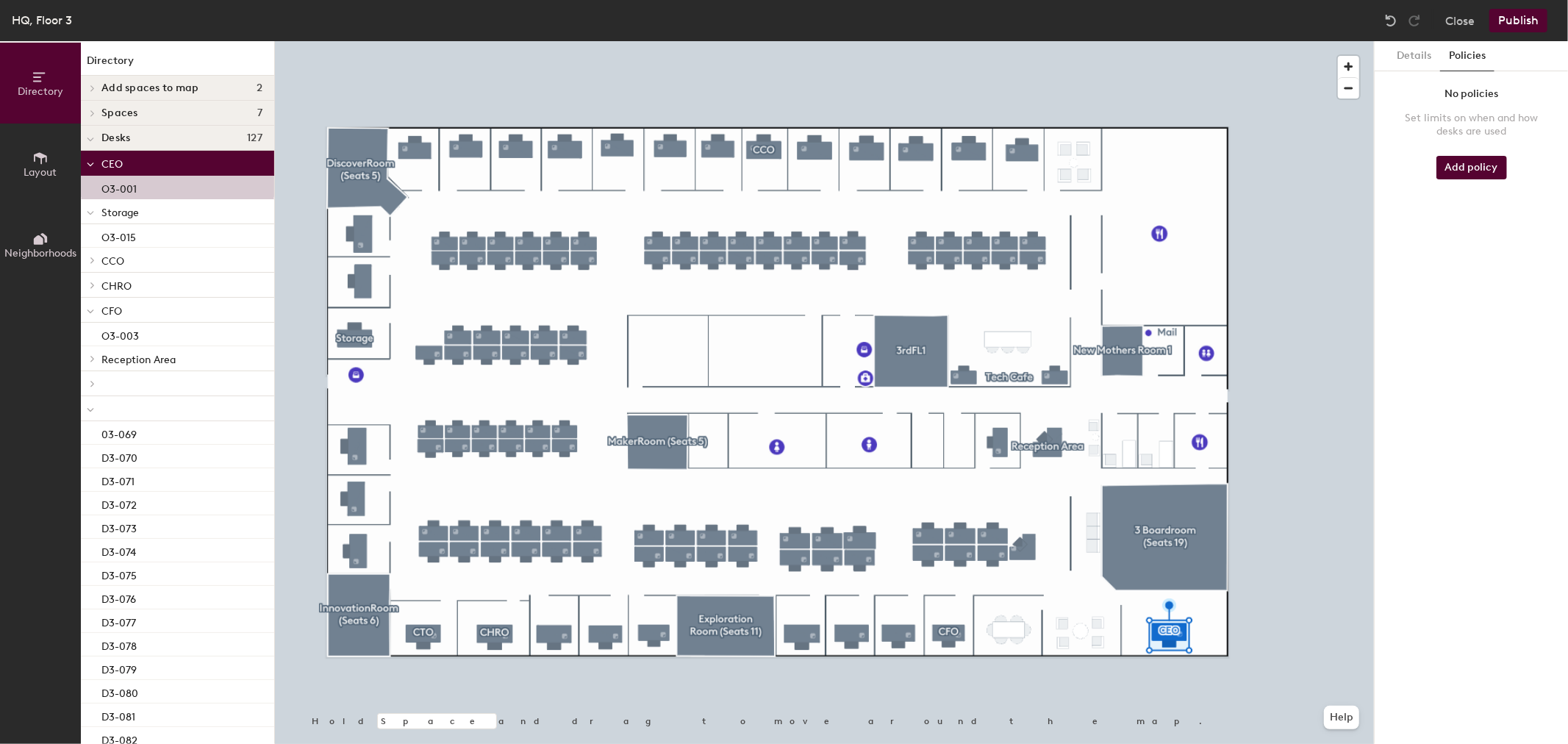
click at [1547, 137] on div "No policies Set limits on when and how desks are used Add policy" at bounding box center [1471, 137] width 170 height 111
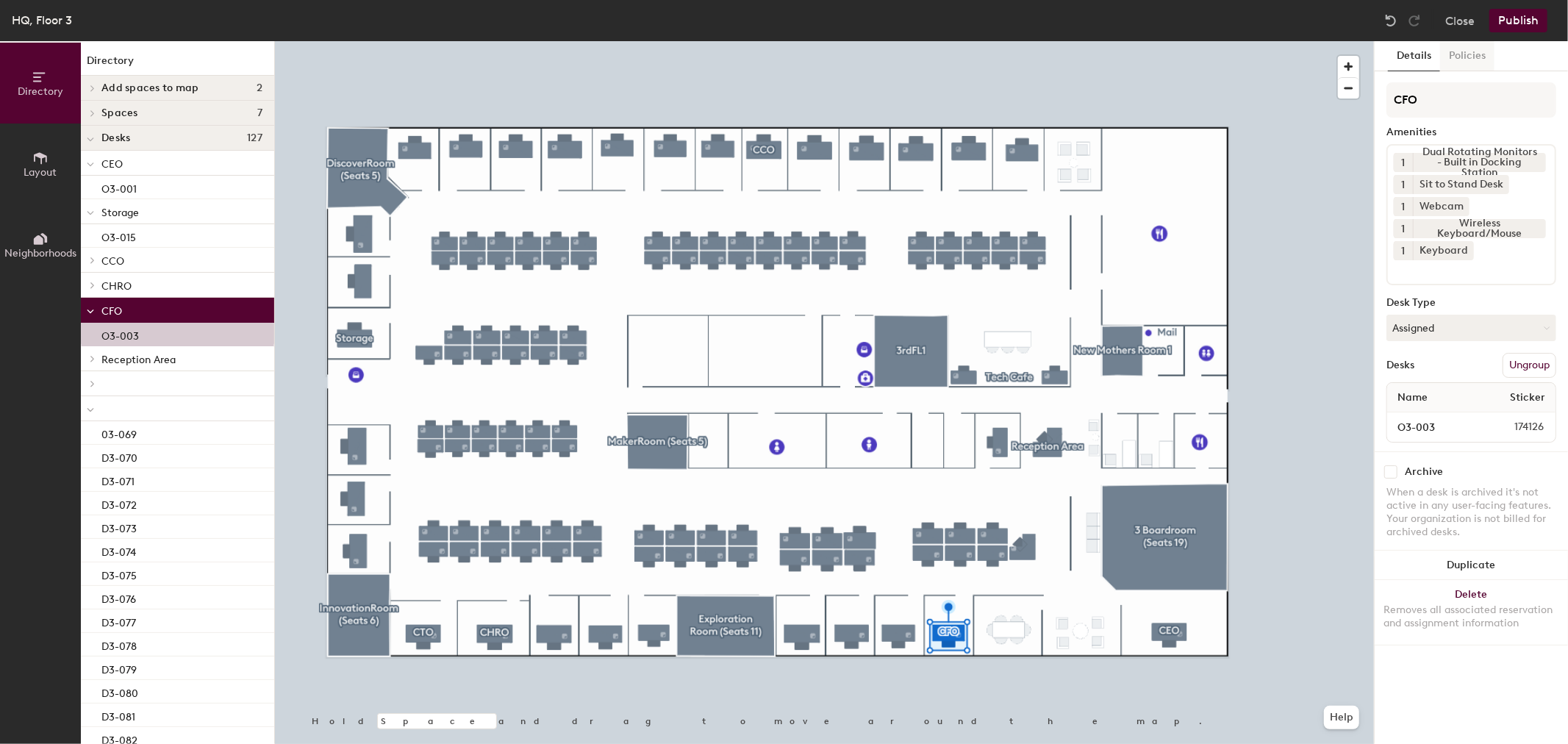
click at [1472, 42] on button "Policies" at bounding box center [1466, 57] width 55 height 31
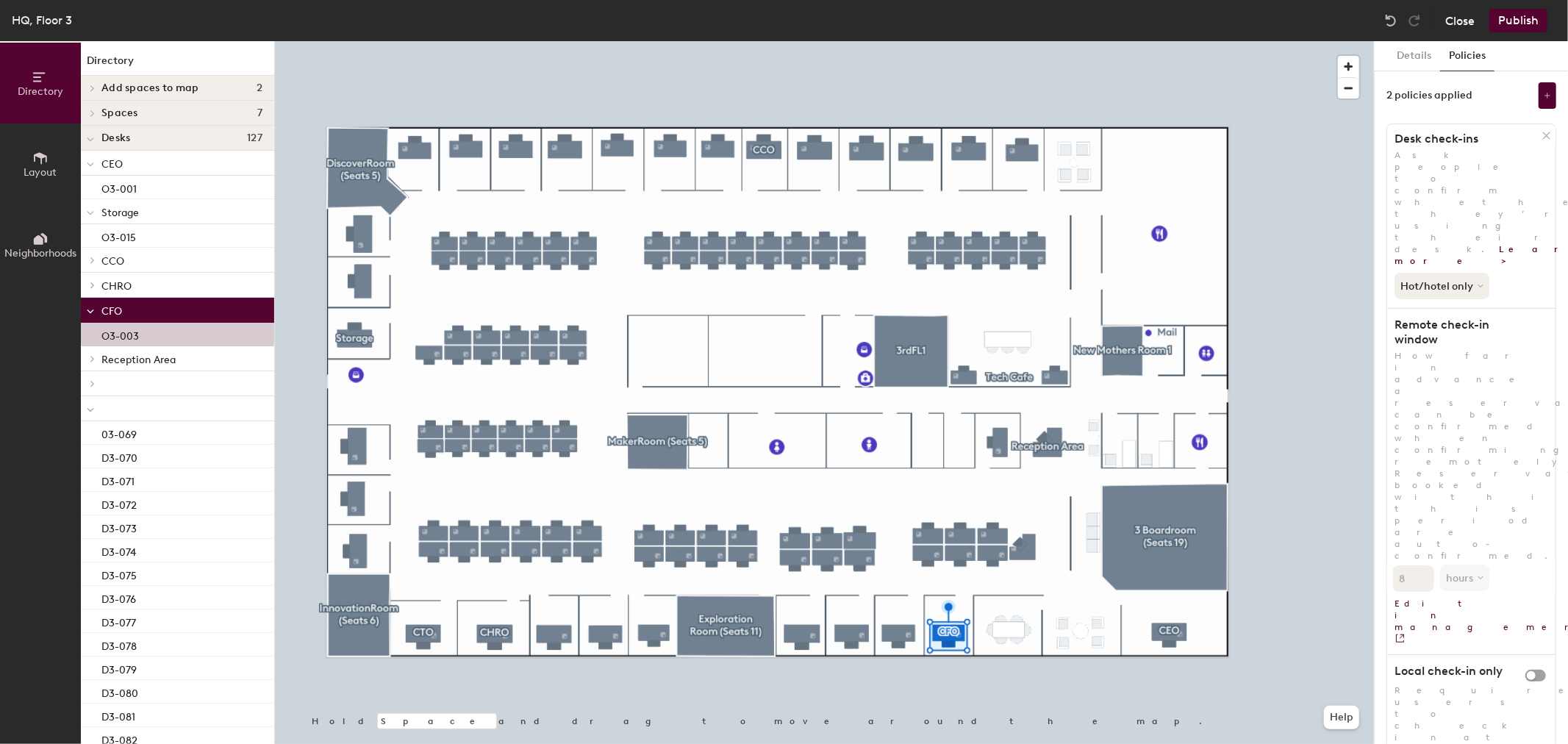
click at [1468, 20] on button "Close" at bounding box center [1459, 21] width 30 height 23
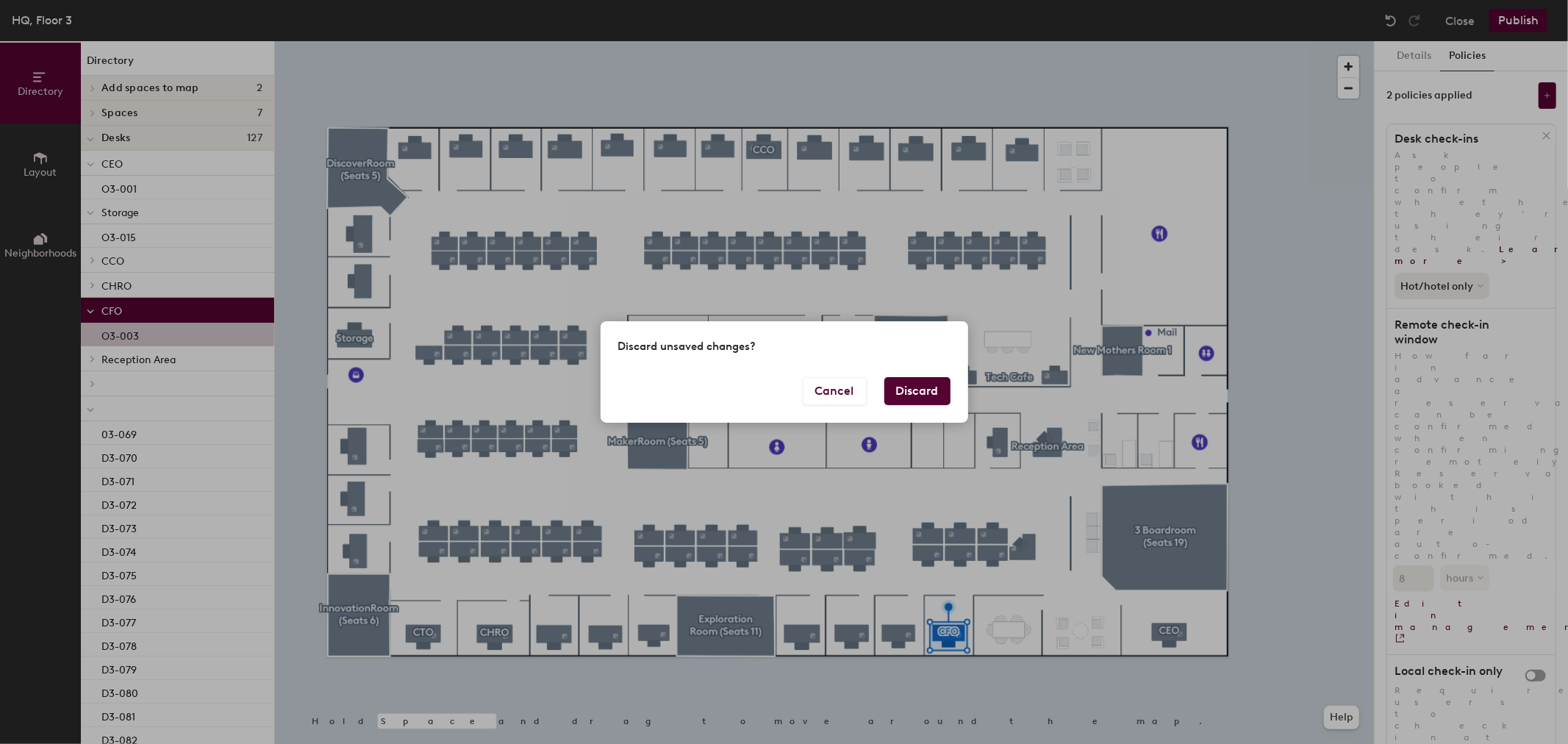
click at [918, 379] on button "Discard" at bounding box center [917, 391] width 66 height 28
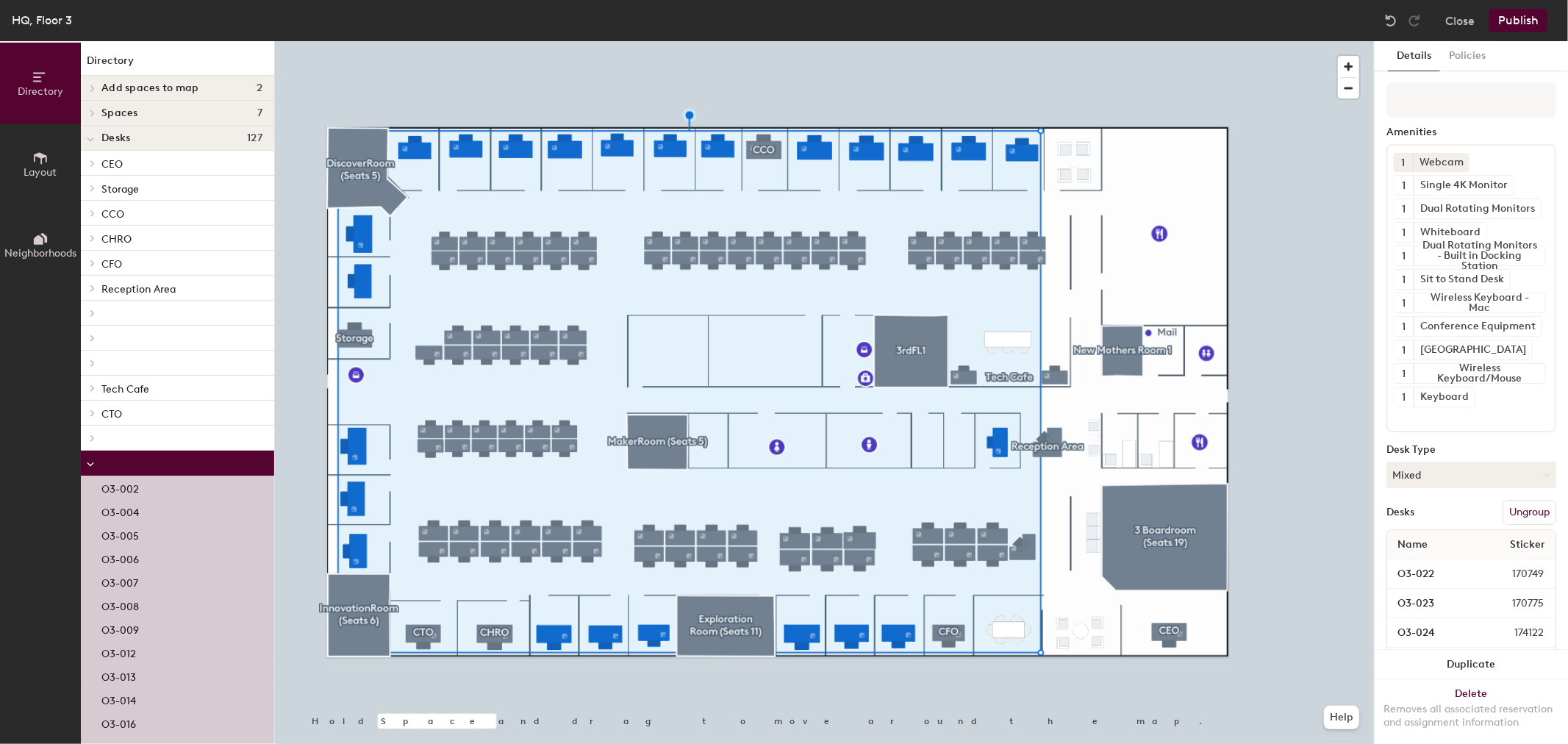
drag, startPoint x: 1475, startPoint y: 50, endPoint x: 1493, endPoint y: 75, distance: 30.8
click at [1474, 50] on button "Policies" at bounding box center [1466, 57] width 55 height 31
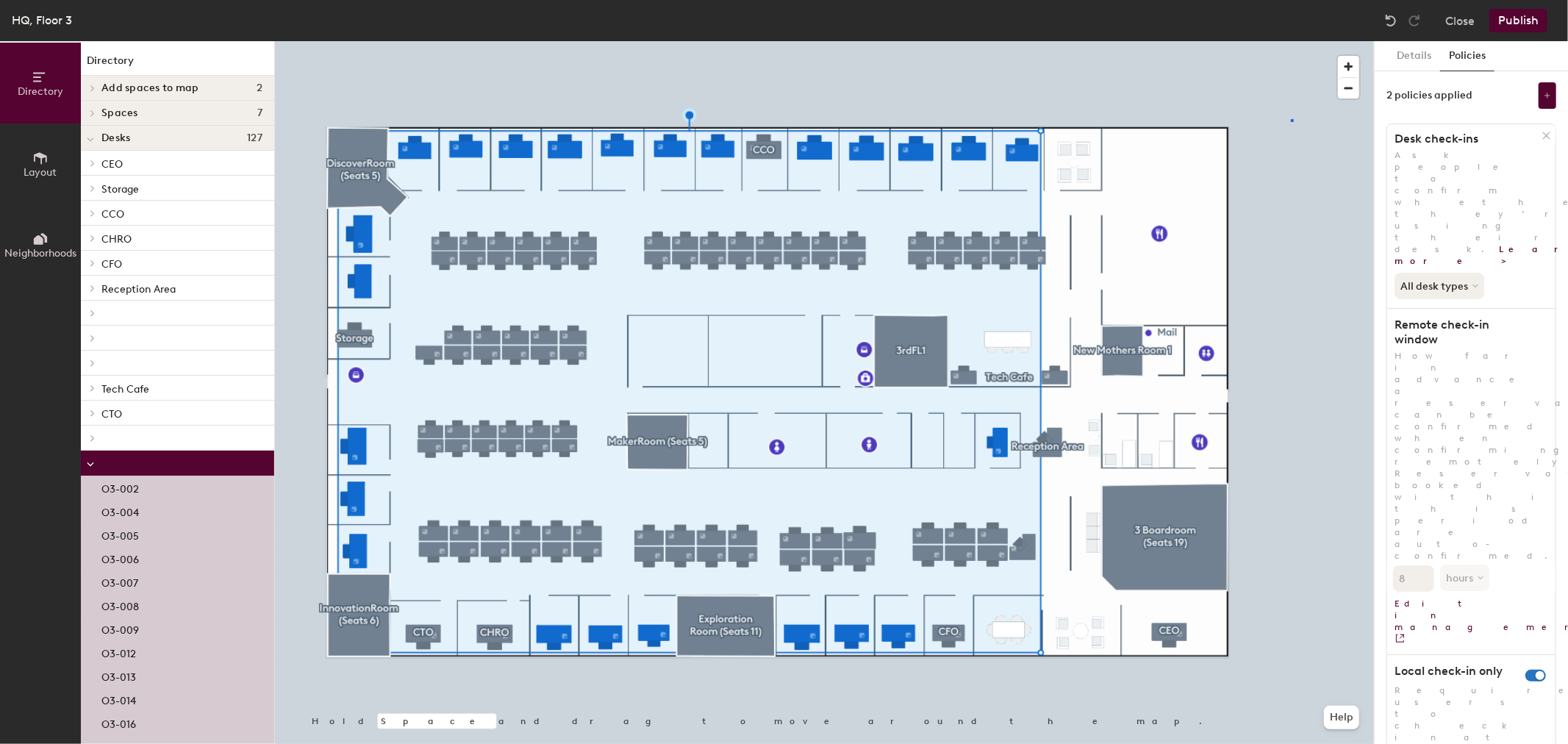
click at [1290, 41] on div at bounding box center [824, 41] width 1099 height 0
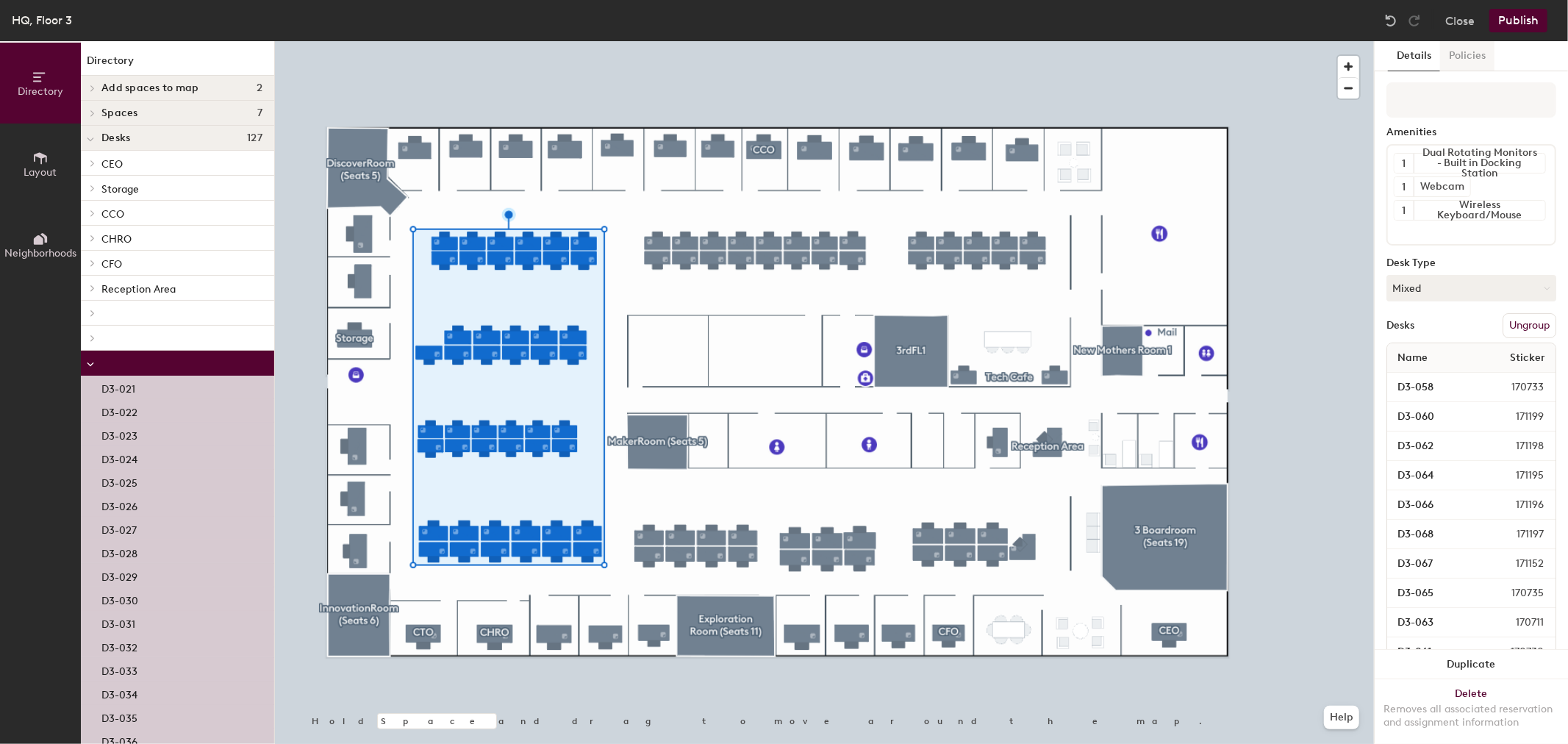
click at [1452, 46] on button "Policies" at bounding box center [1466, 57] width 55 height 31
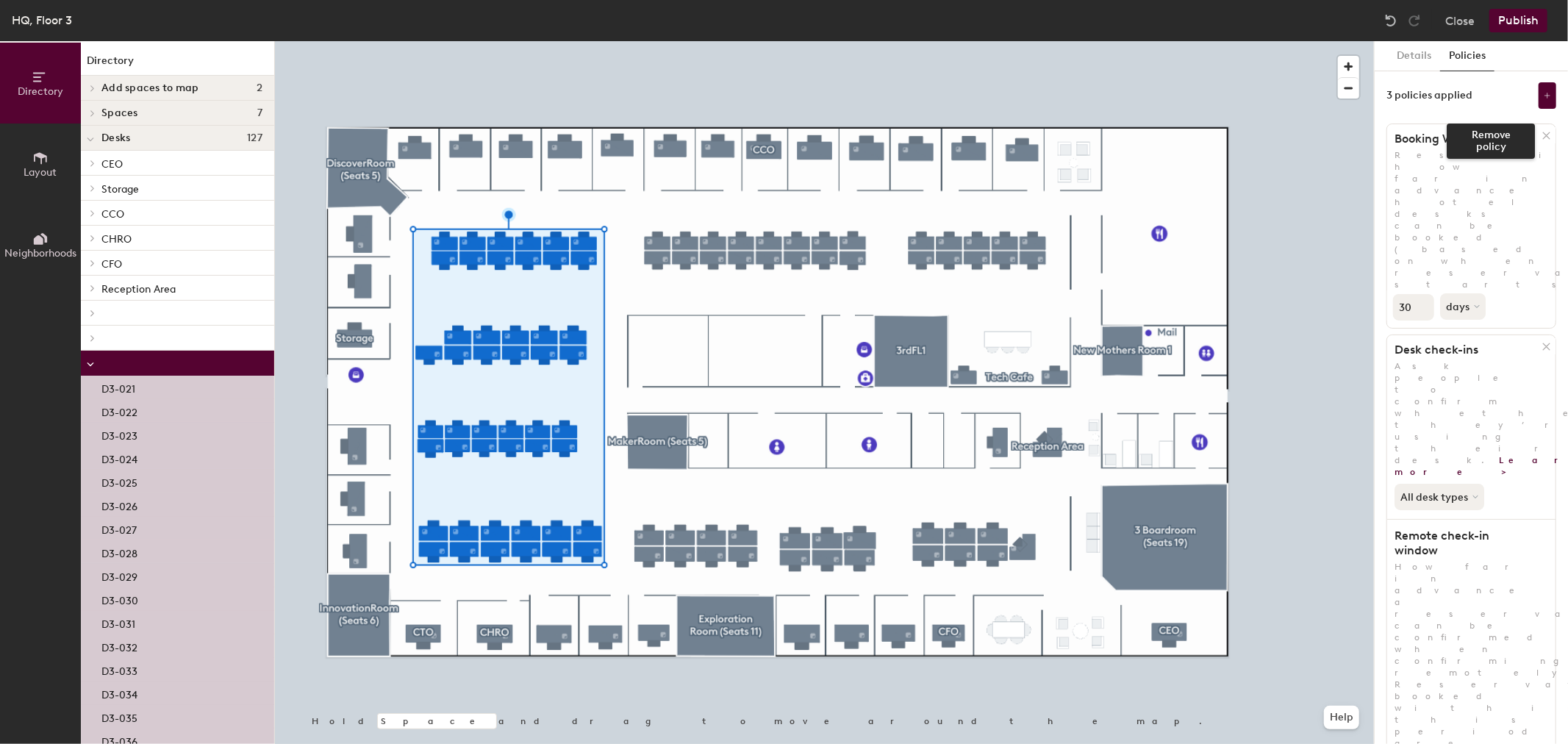
click at [1540, 133] on icon at bounding box center [1546, 136] width 11 height 11
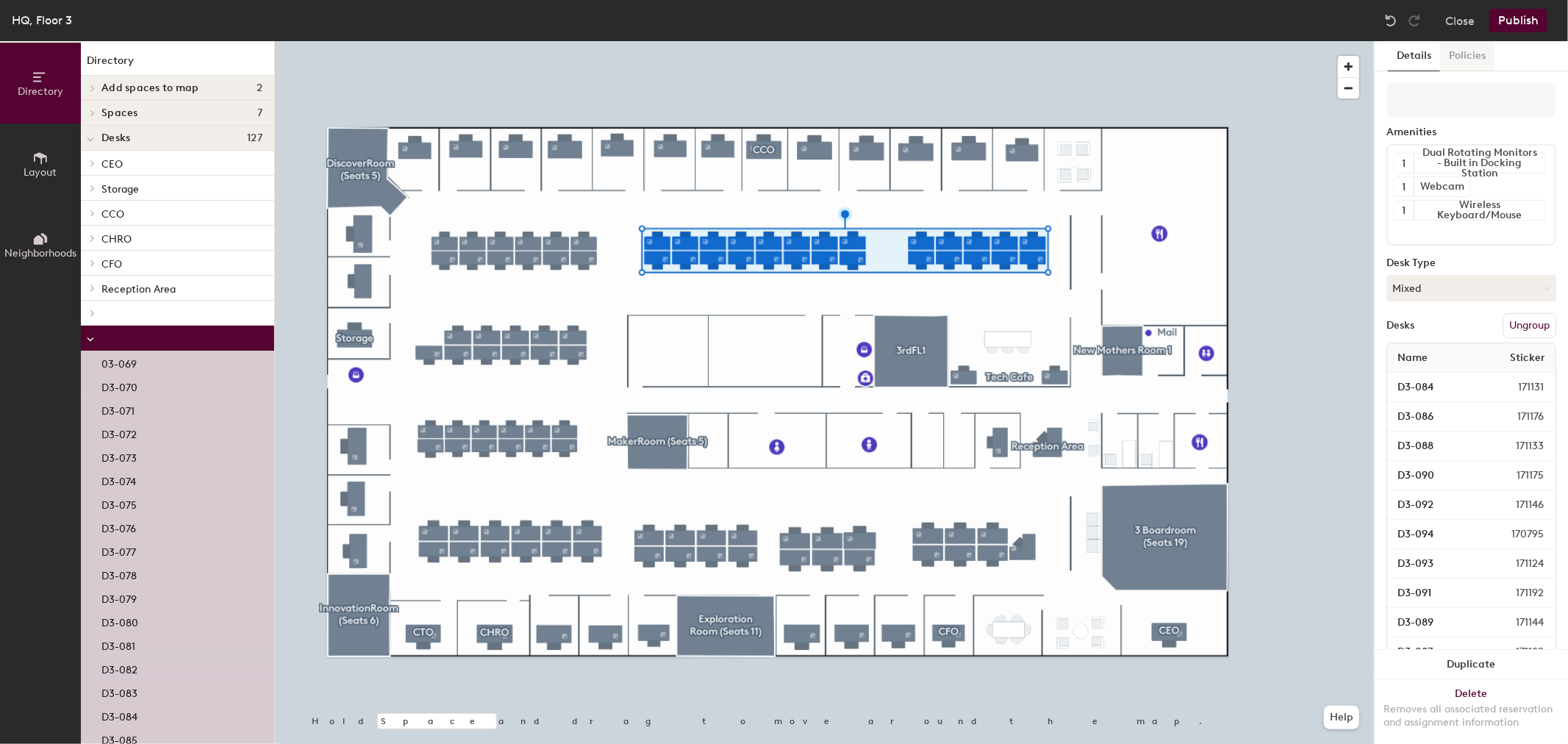
click at [1468, 53] on button "Policies" at bounding box center [1466, 57] width 55 height 31
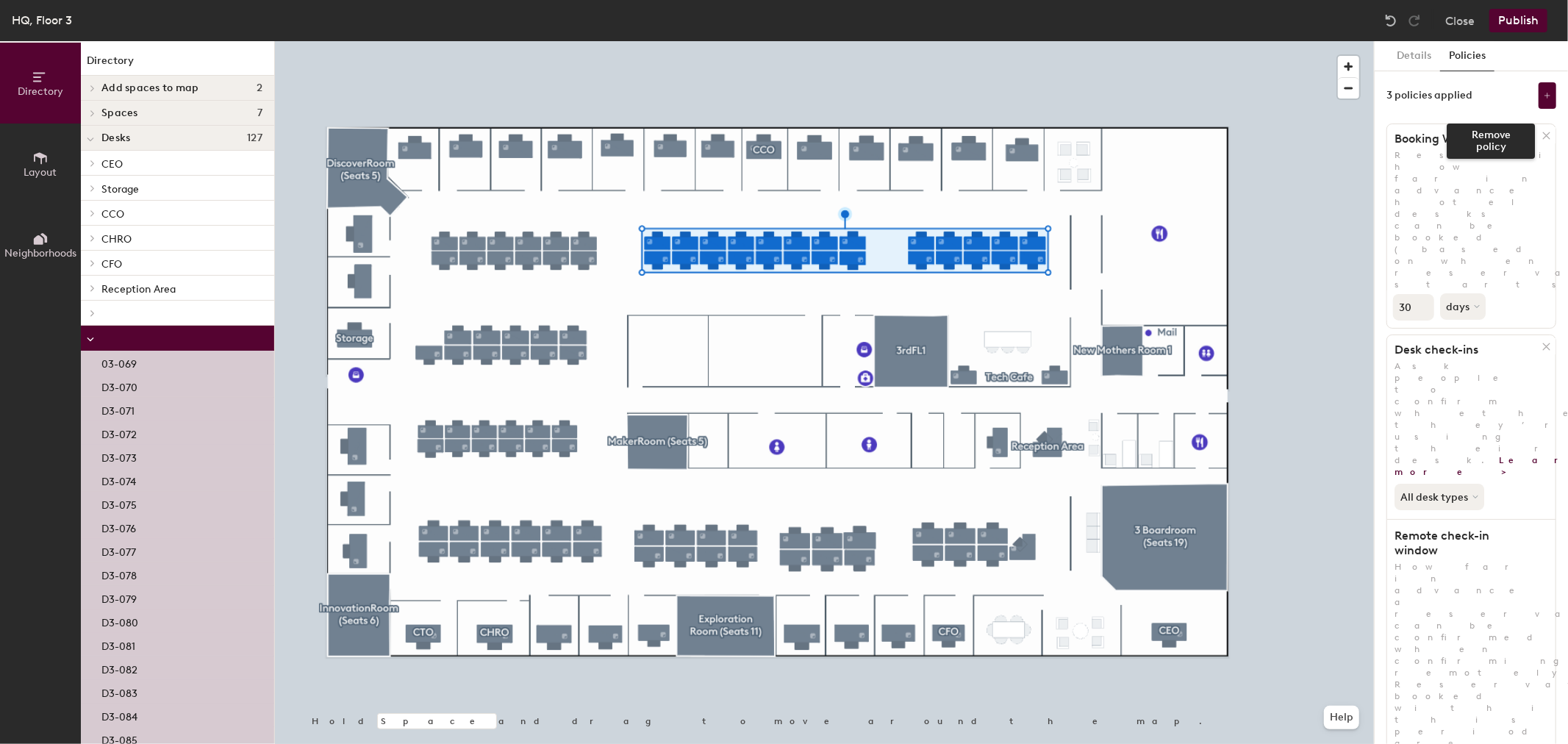
click at [1540, 128] on div at bounding box center [1547, 136] width 14 height 16
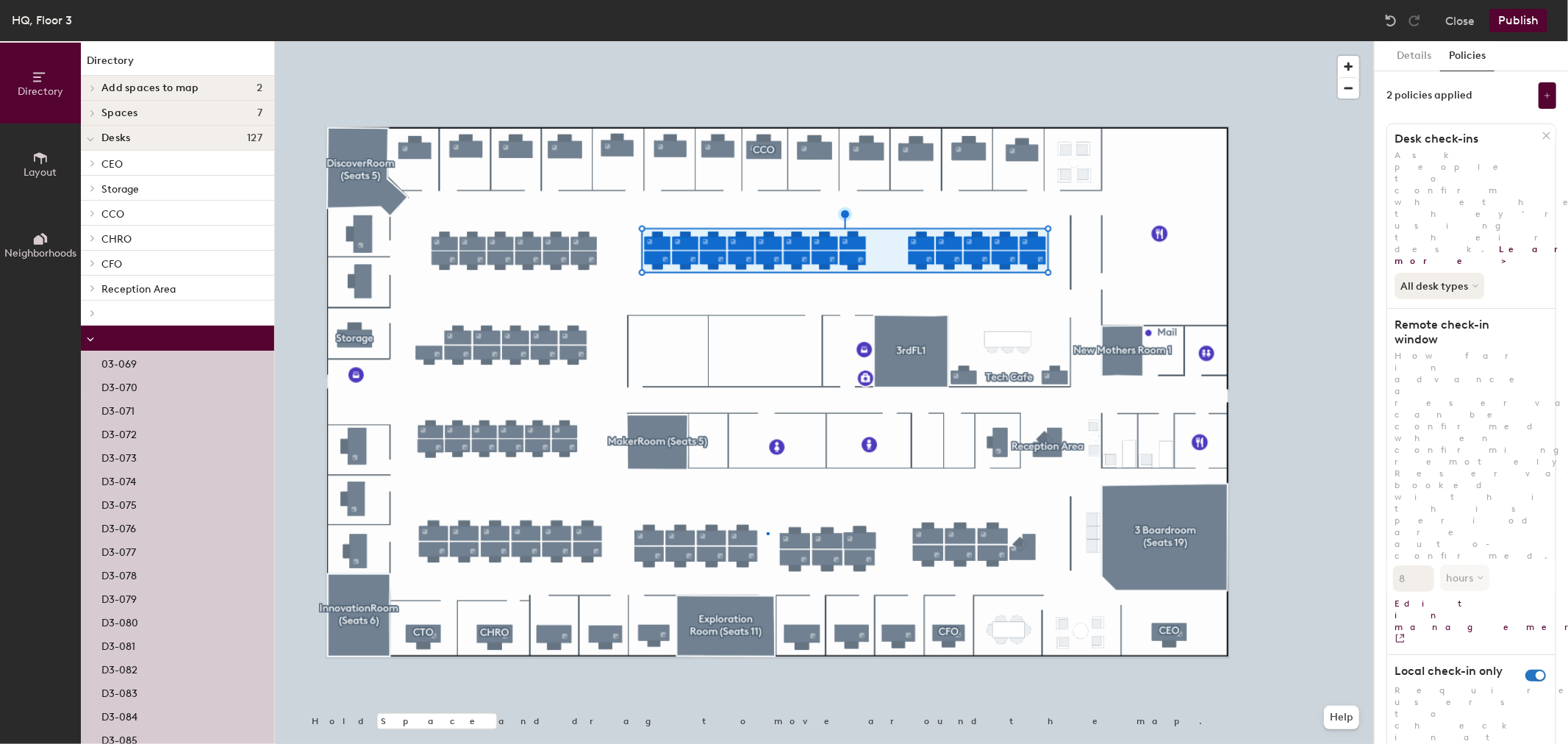
click at [766, 41] on div at bounding box center [824, 41] width 1099 height 0
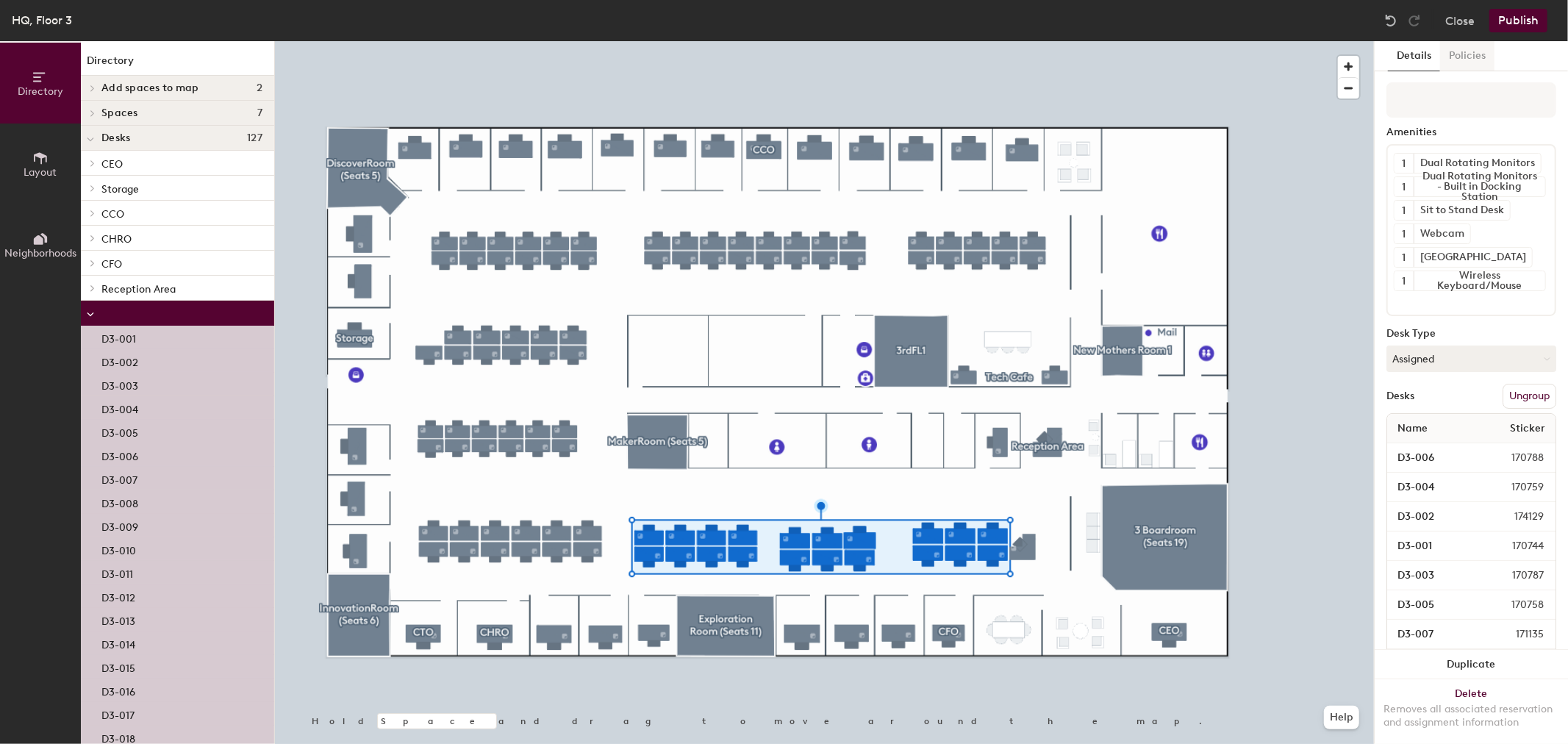
click at [1450, 42] on button "Policies" at bounding box center [1466, 57] width 55 height 31
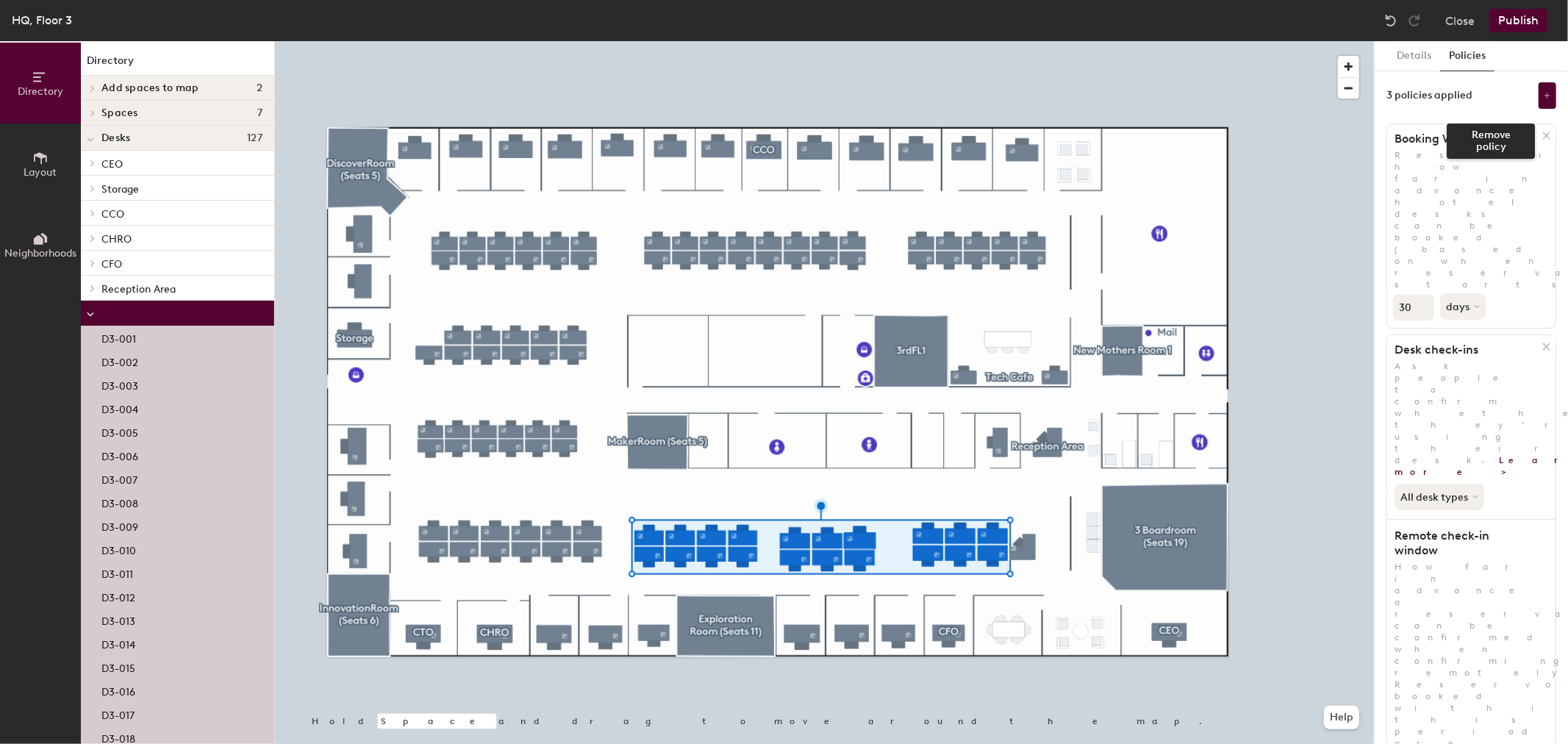
click at [1541, 128] on div at bounding box center [1547, 136] width 14 height 16
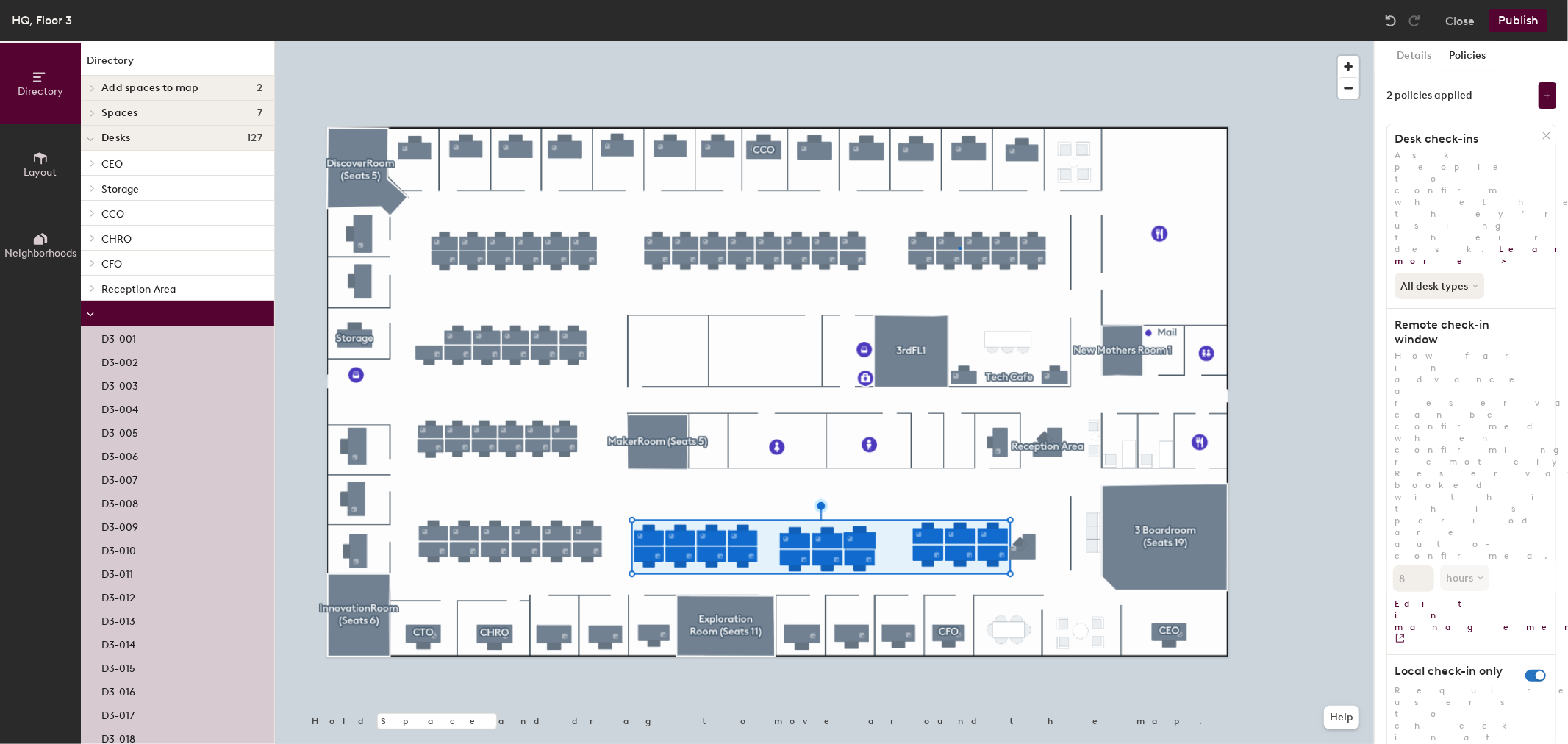
click at [959, 41] on div at bounding box center [824, 41] width 1099 height 0
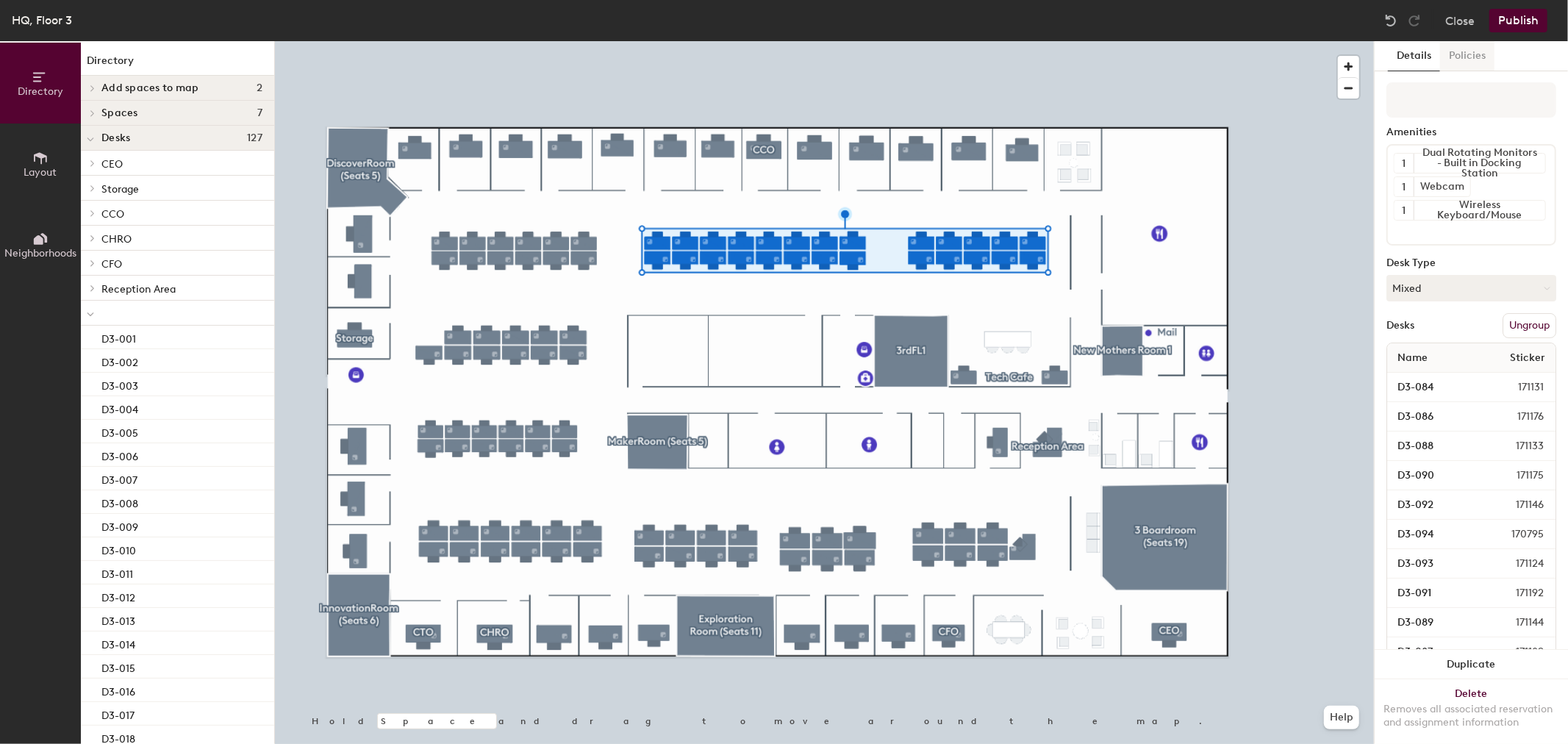
click at [1476, 50] on button "Policies" at bounding box center [1466, 57] width 55 height 31
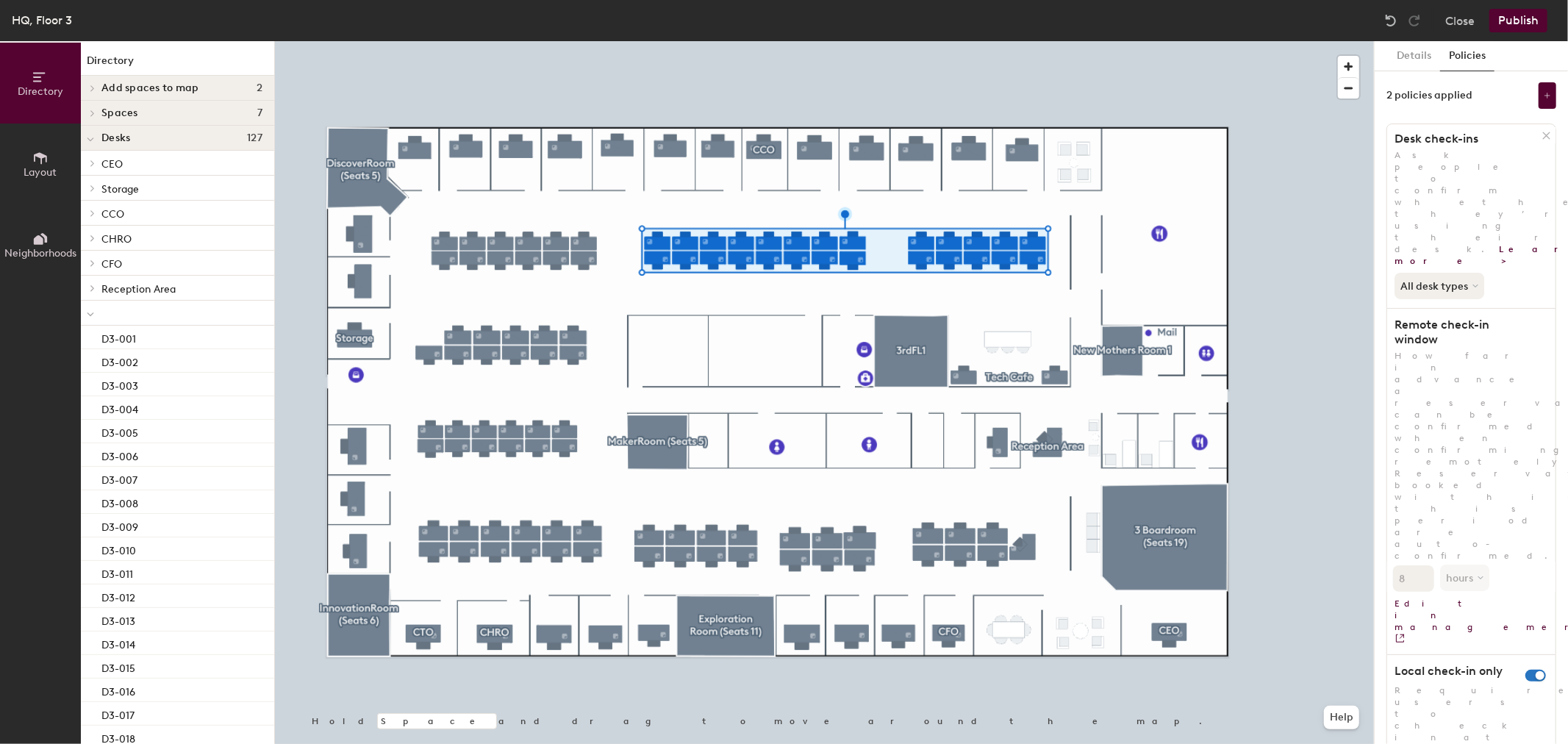
click at [1515, 13] on button "Publish" at bounding box center [1518, 21] width 58 height 23
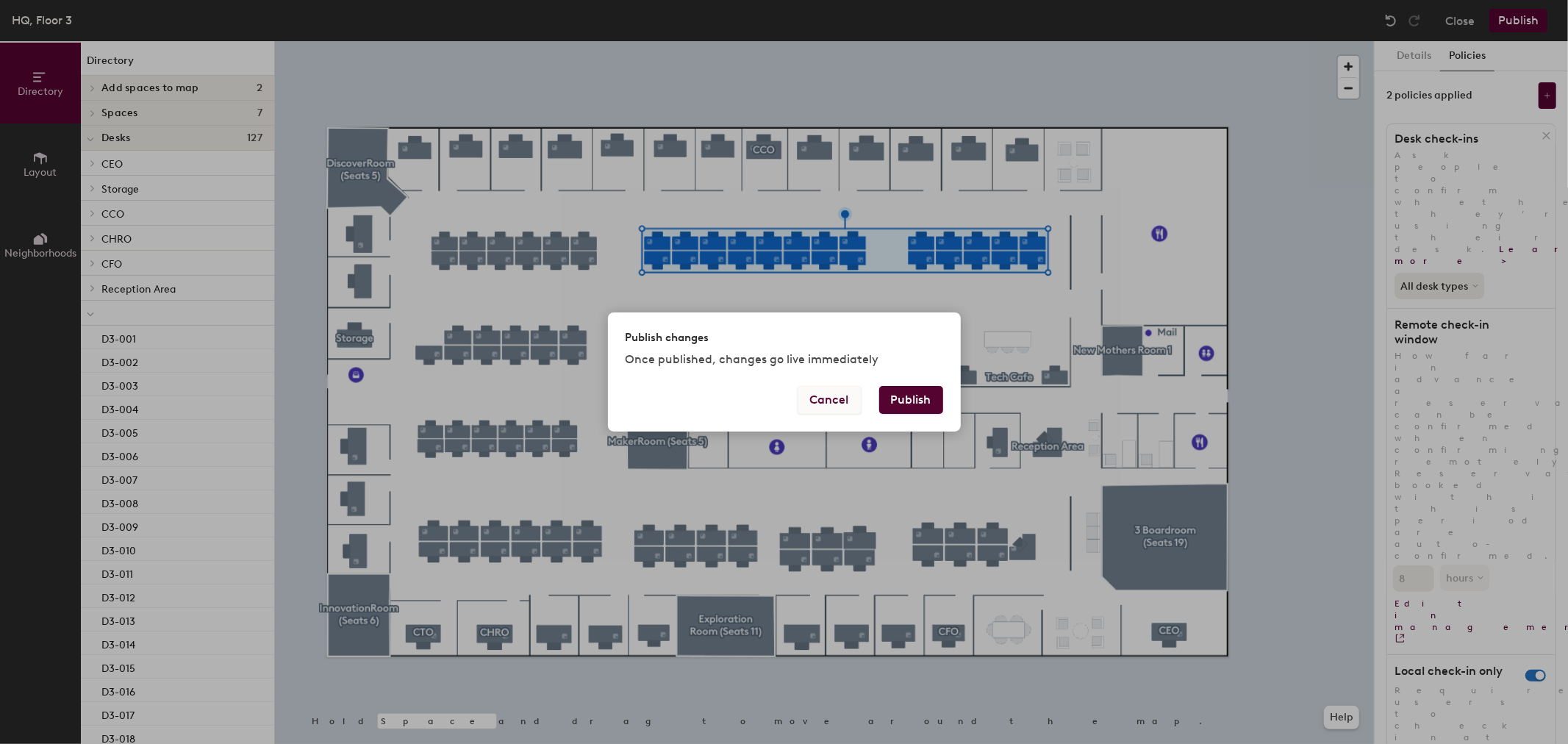
click at [846, 394] on button "Cancel" at bounding box center [829, 399] width 64 height 28
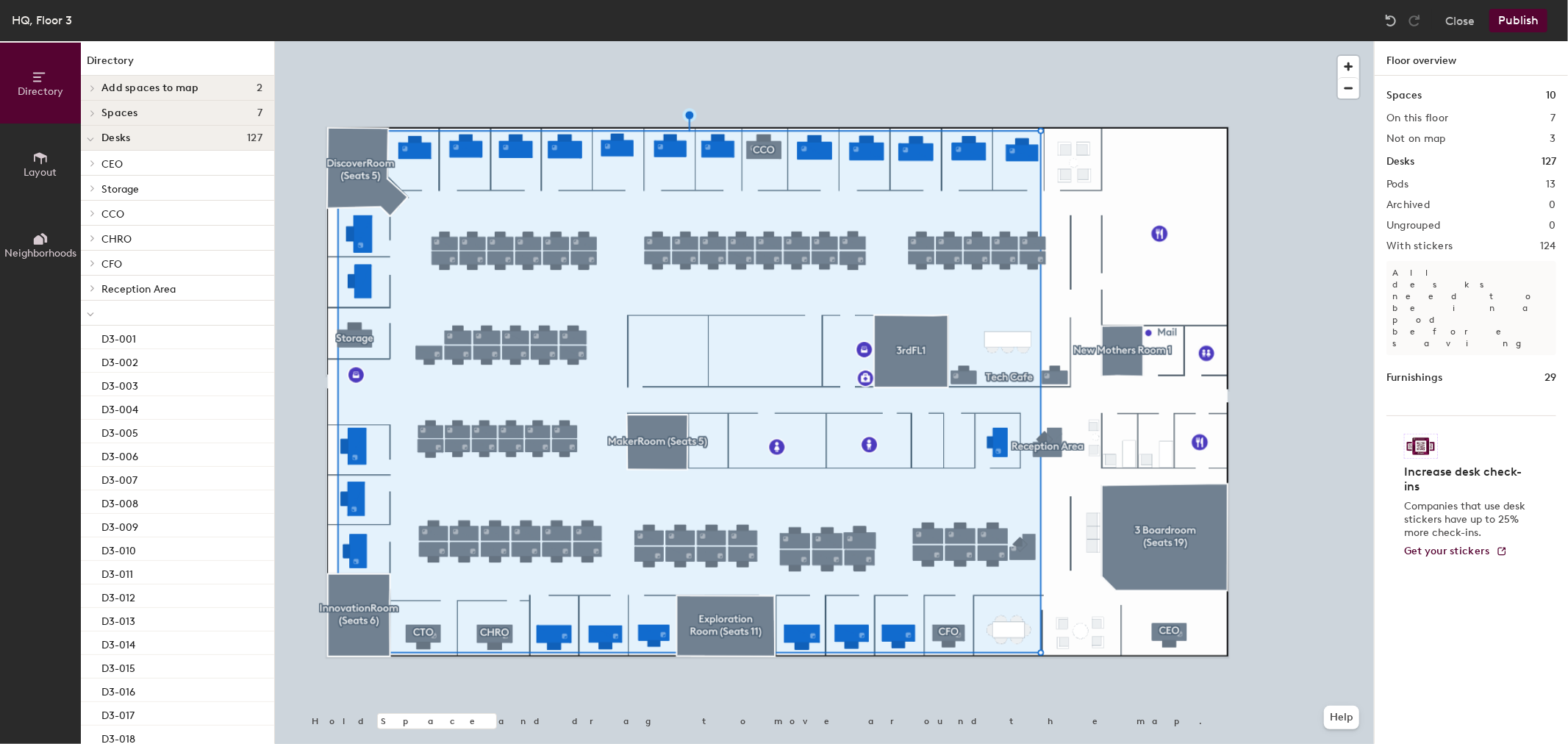
click at [1517, 24] on button "Publish" at bounding box center [1518, 21] width 58 height 23
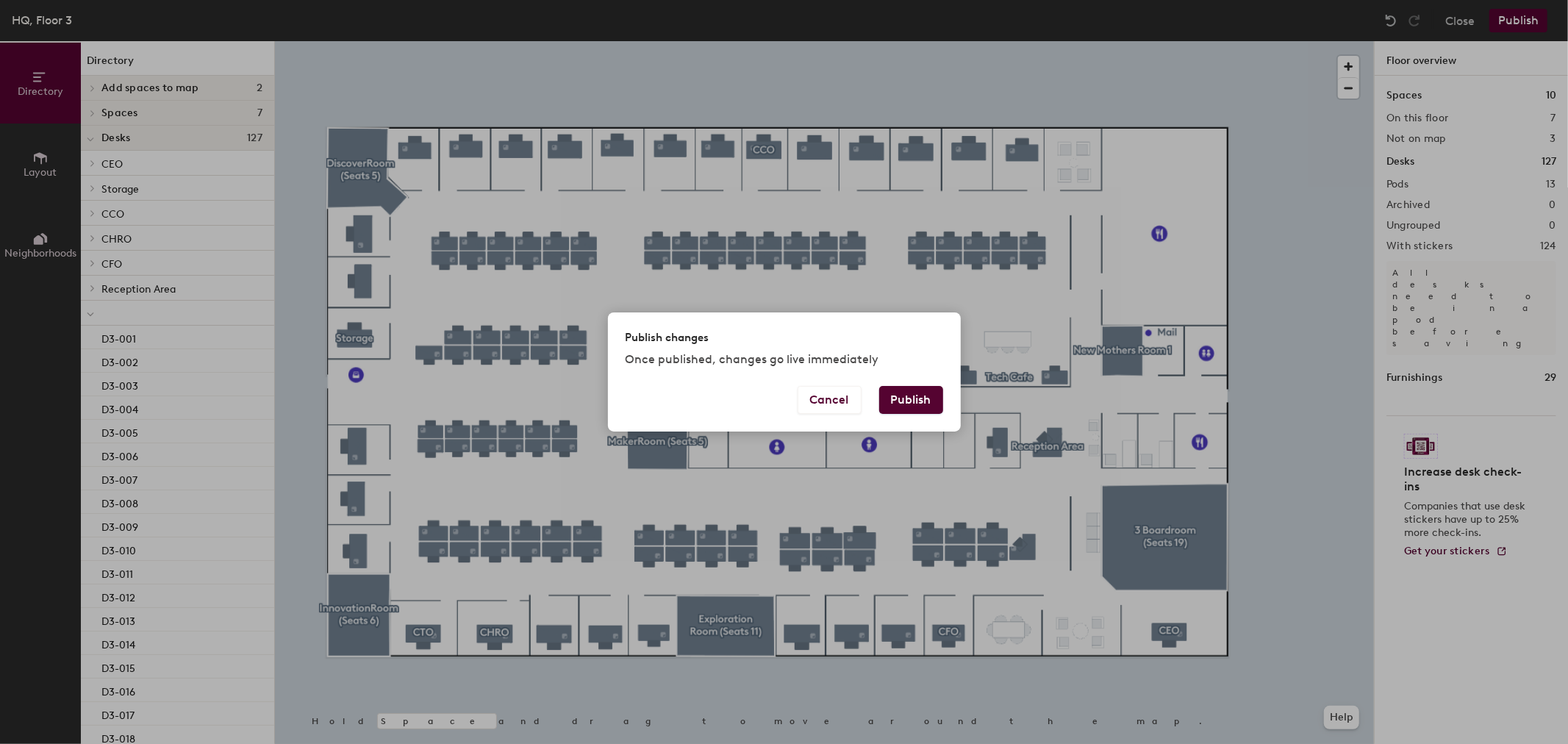
click at [902, 410] on button "Publish" at bounding box center [910, 399] width 64 height 28
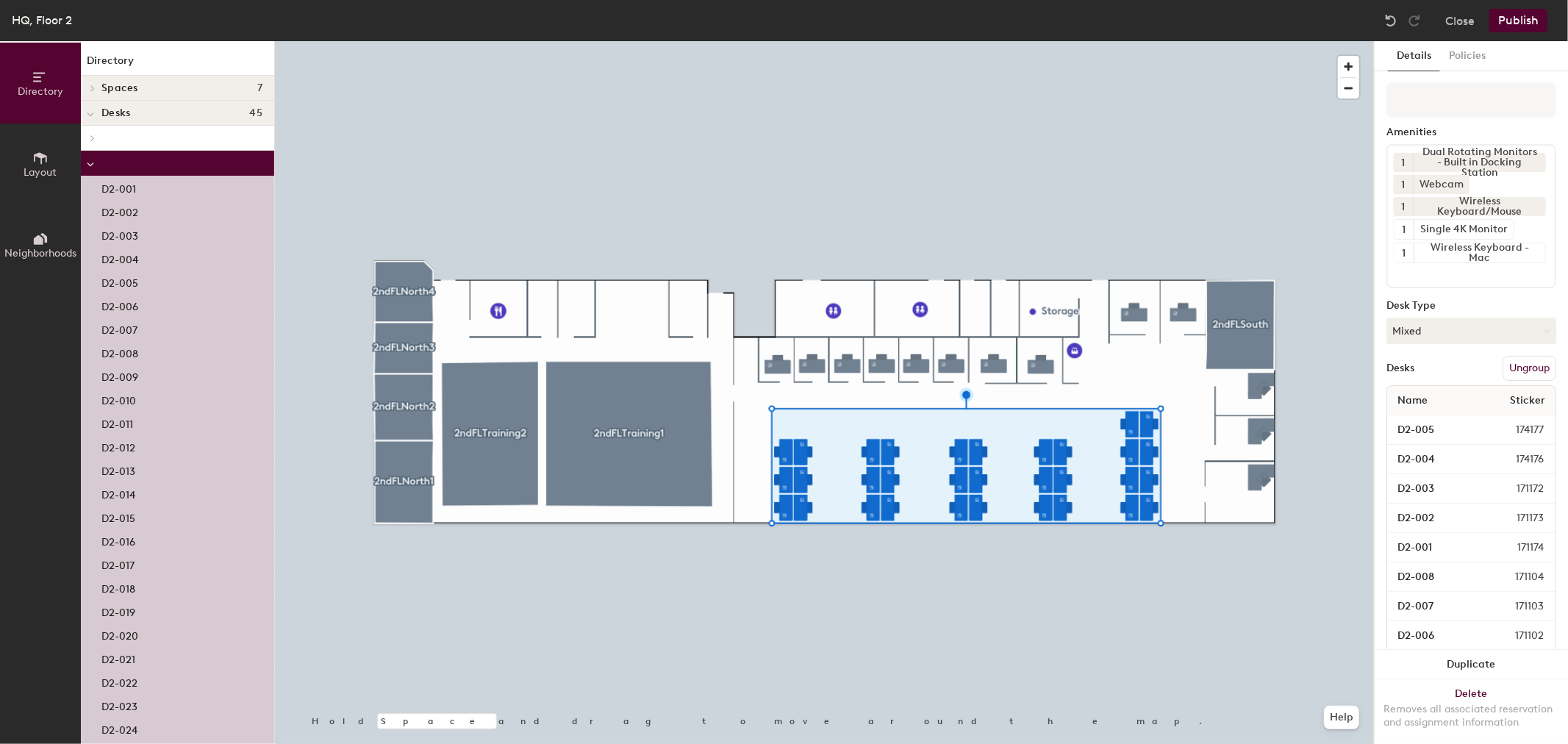
drag, startPoint x: 1466, startPoint y: 62, endPoint x: 1567, endPoint y: 137, distance: 125.8
click at [1466, 64] on button "Policies" at bounding box center [1466, 57] width 55 height 31
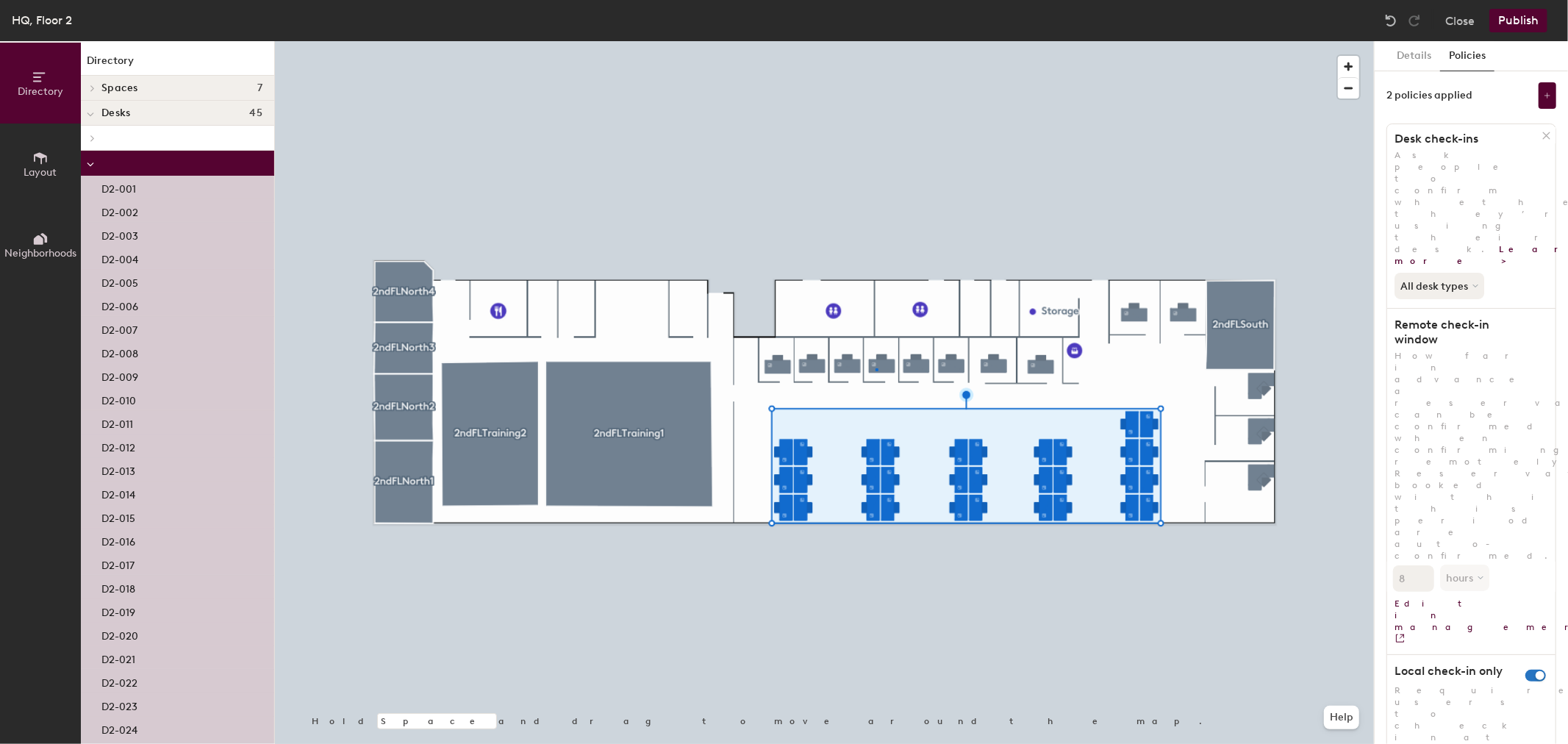
click at [875, 41] on div at bounding box center [824, 41] width 1099 height 0
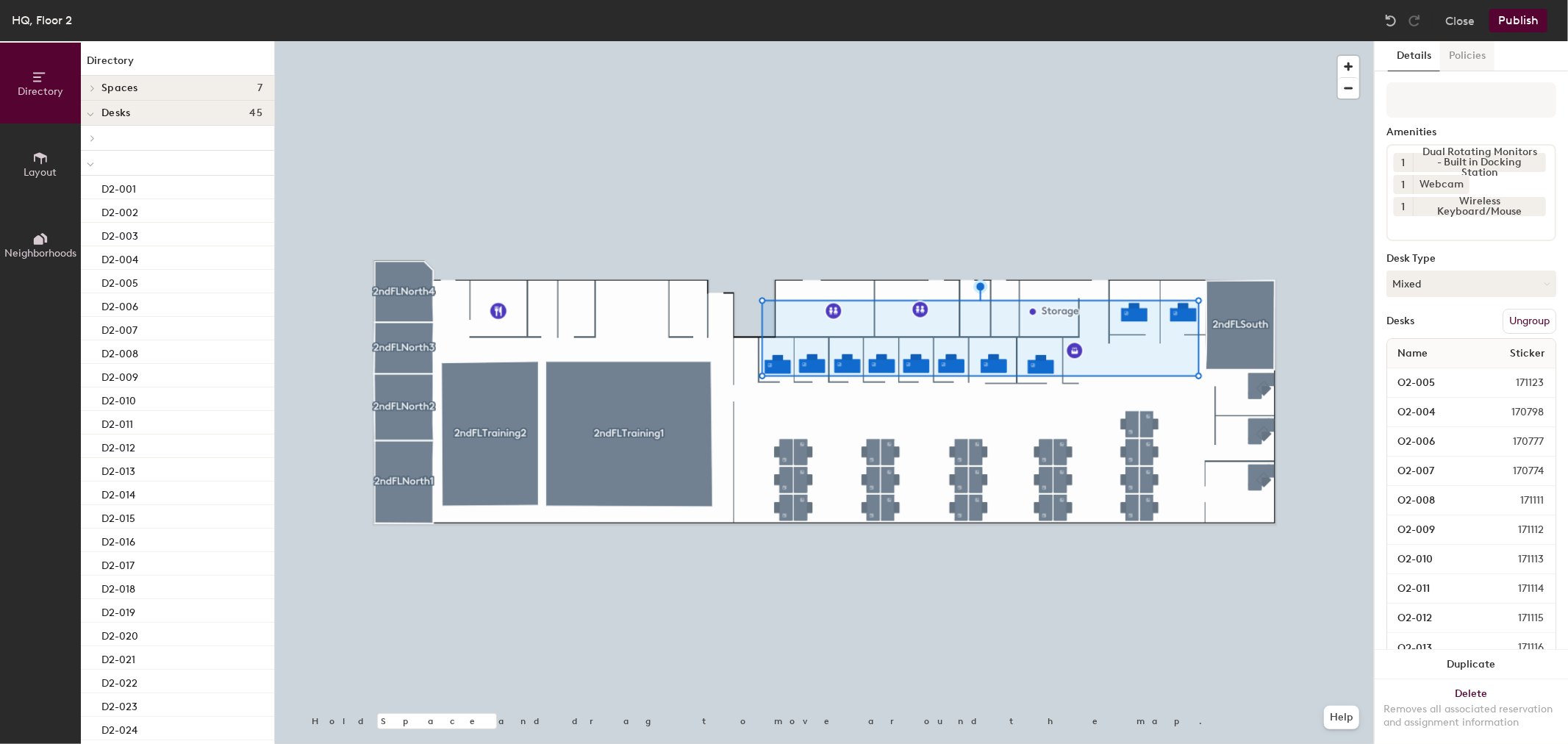
click at [1468, 52] on button "Policies" at bounding box center [1466, 57] width 55 height 31
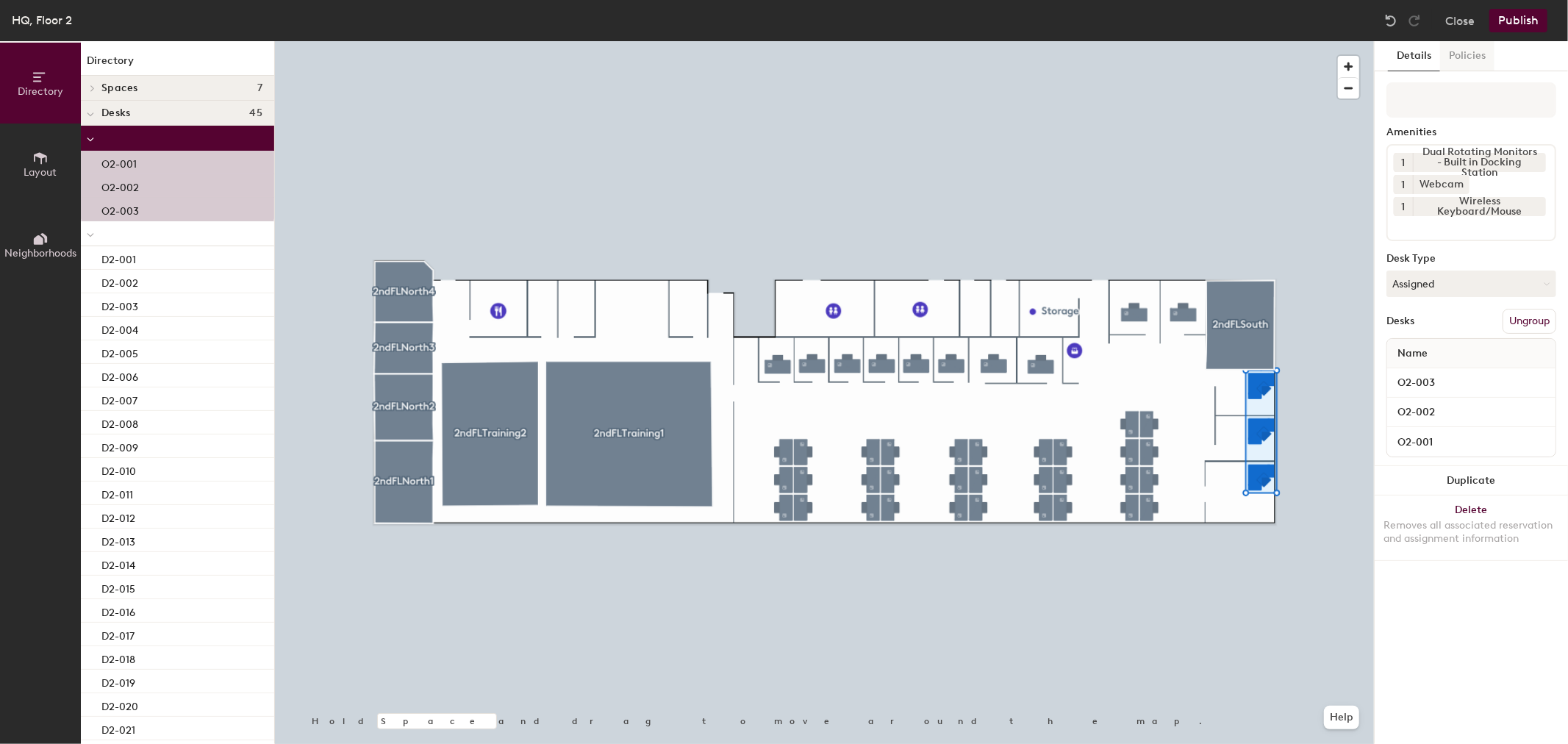
click at [1474, 51] on button "Policies" at bounding box center [1466, 57] width 55 height 31
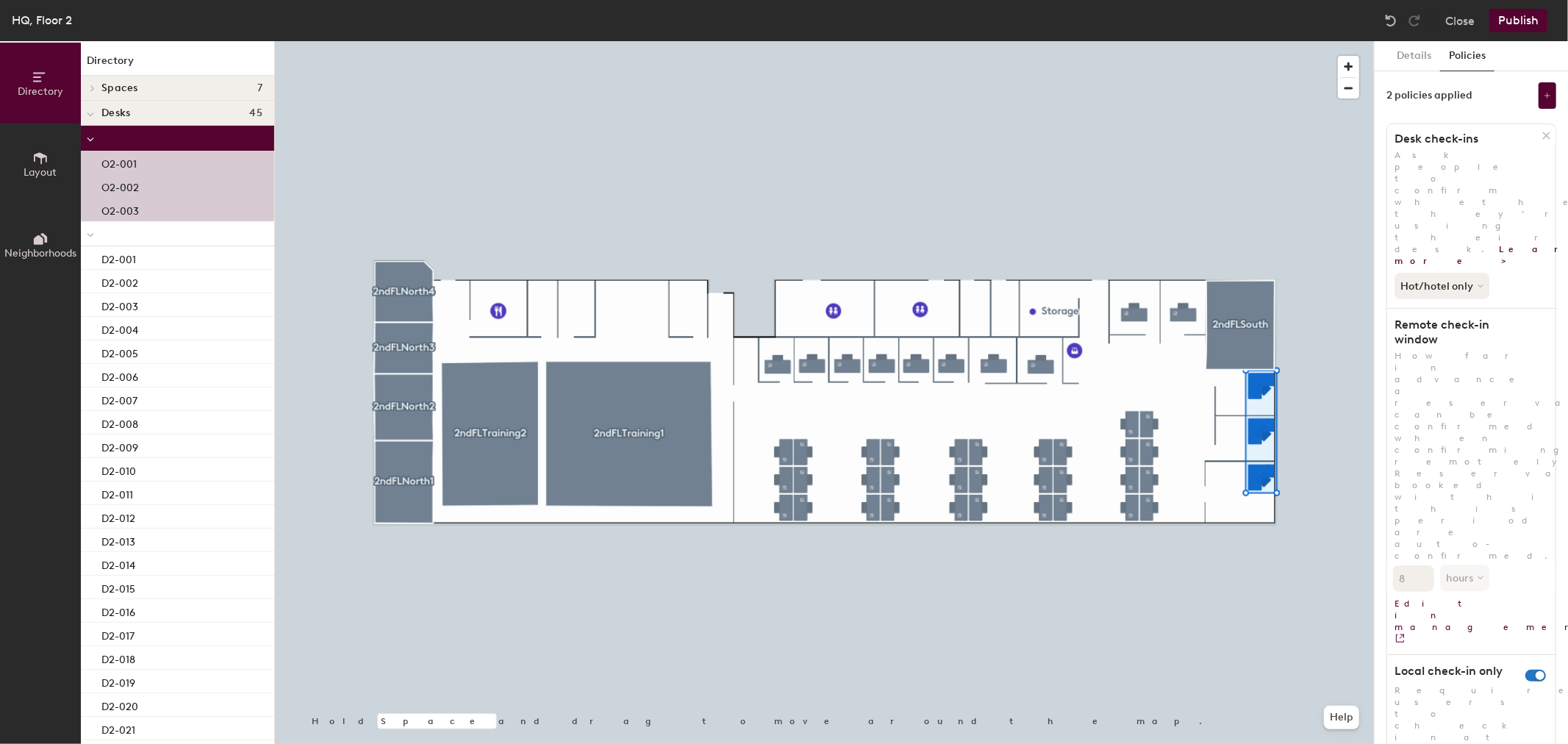
click at [1101, 41] on div at bounding box center [824, 41] width 1099 height 0
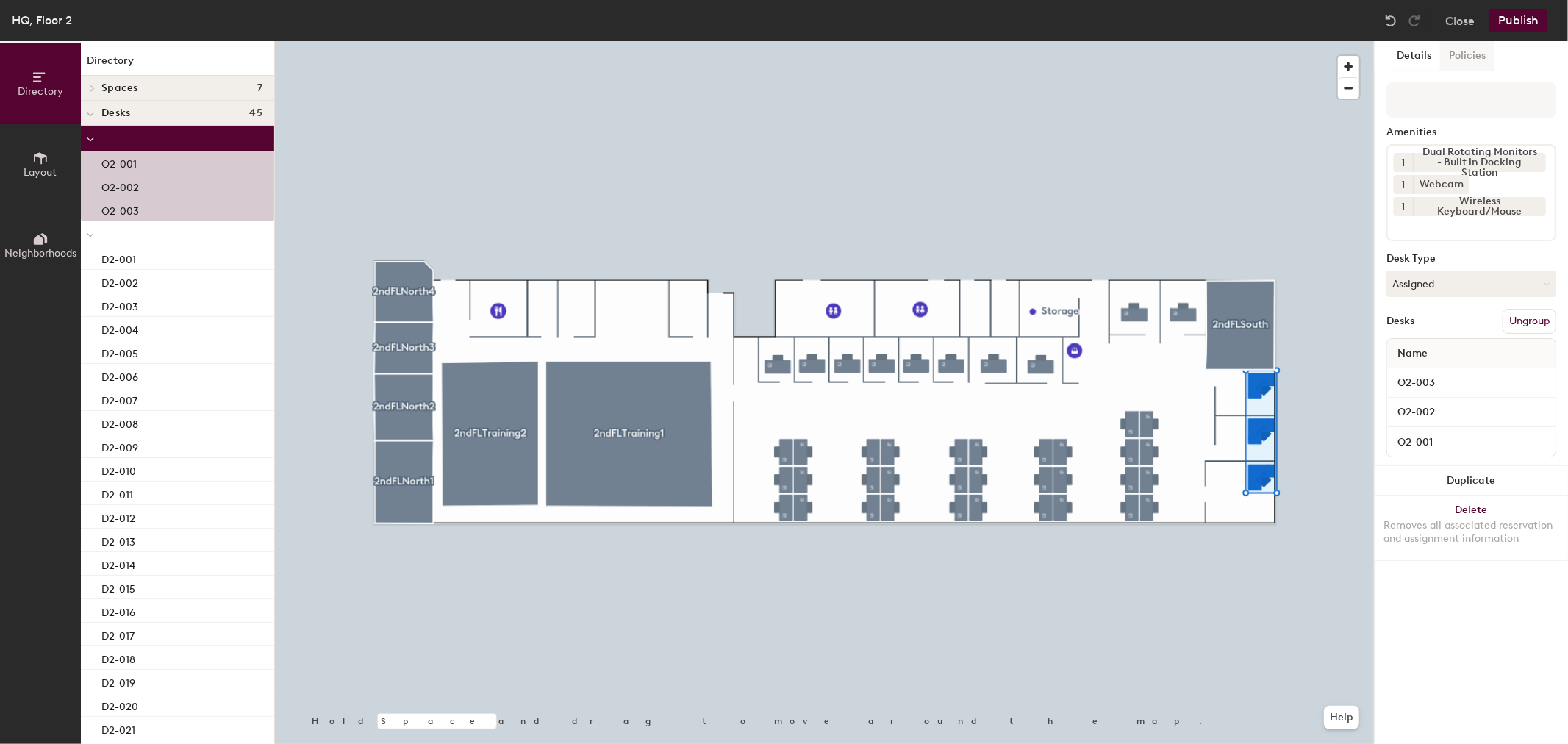
click at [1470, 55] on button "Policies" at bounding box center [1466, 57] width 55 height 31
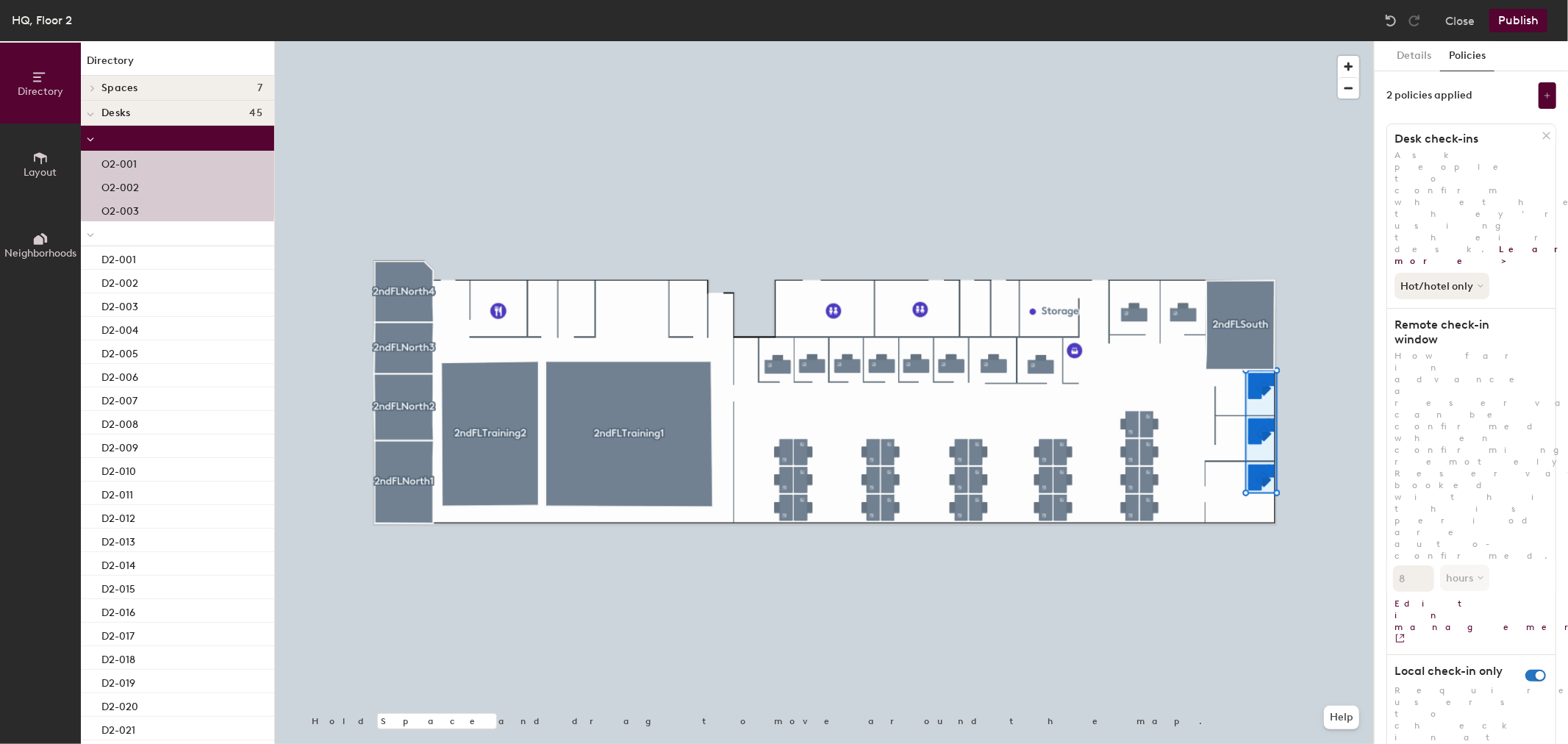
click at [1173, 41] on div at bounding box center [824, 41] width 1099 height 0
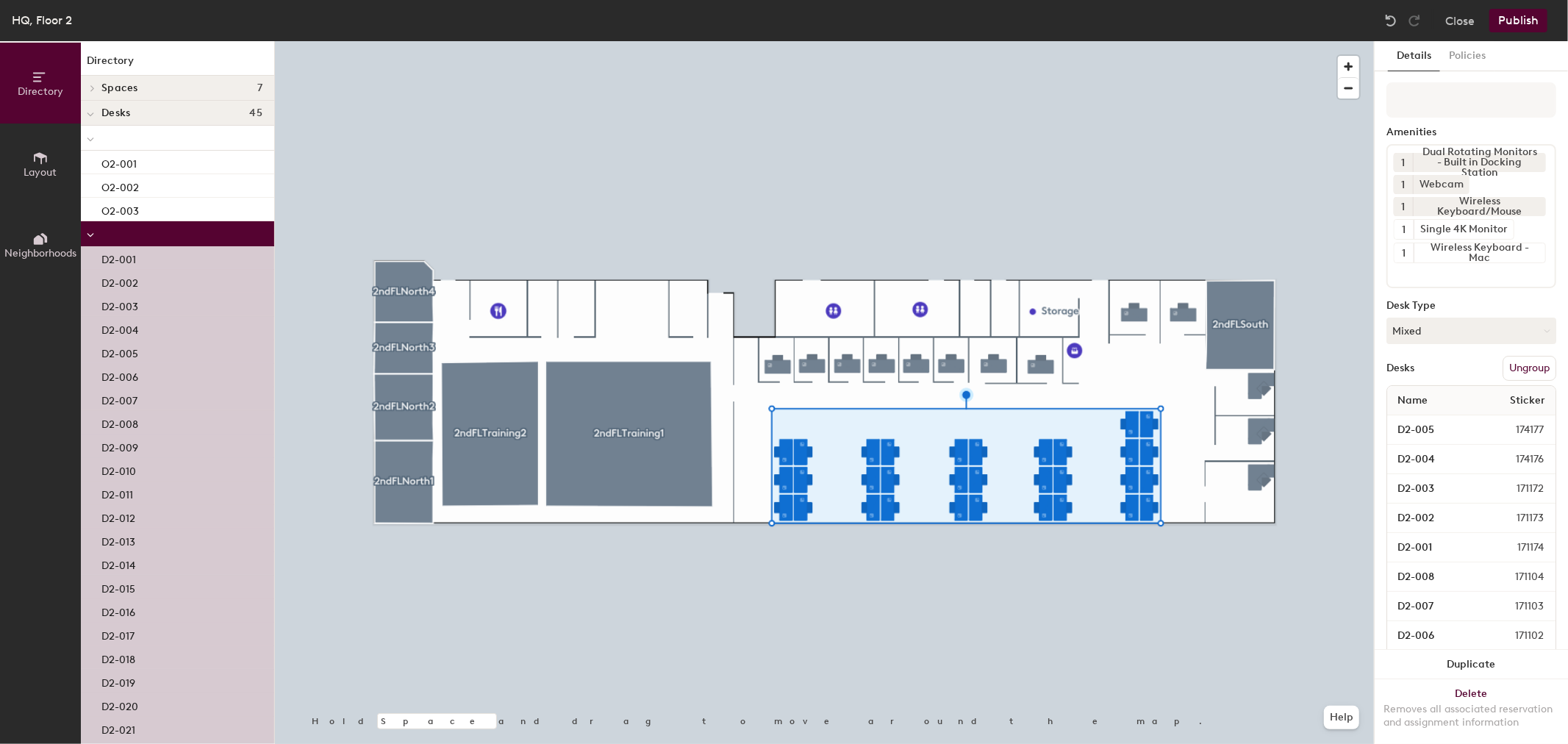
click at [1468, 50] on button "Policies" at bounding box center [1466, 57] width 55 height 31
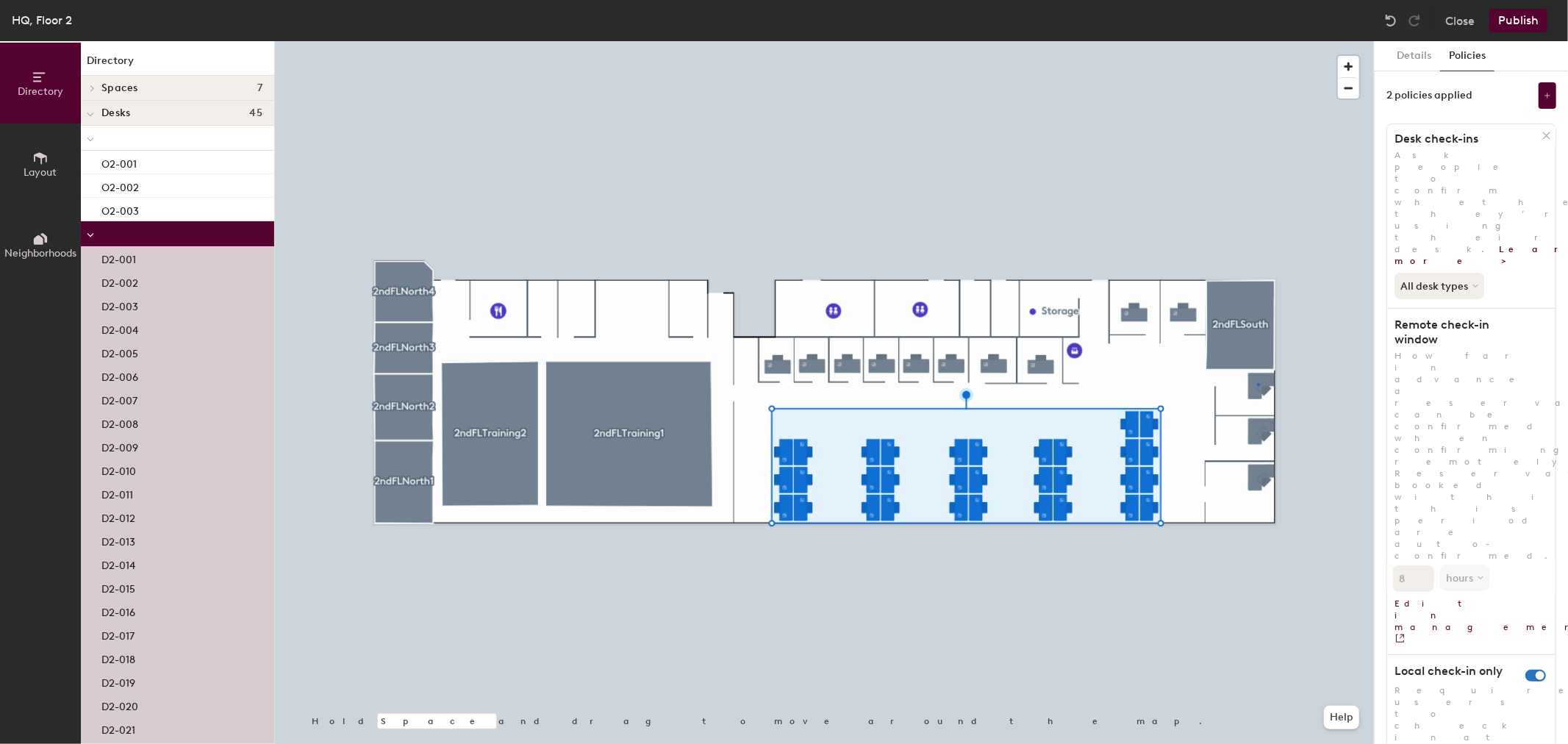
click at [1257, 41] on div at bounding box center [824, 41] width 1099 height 0
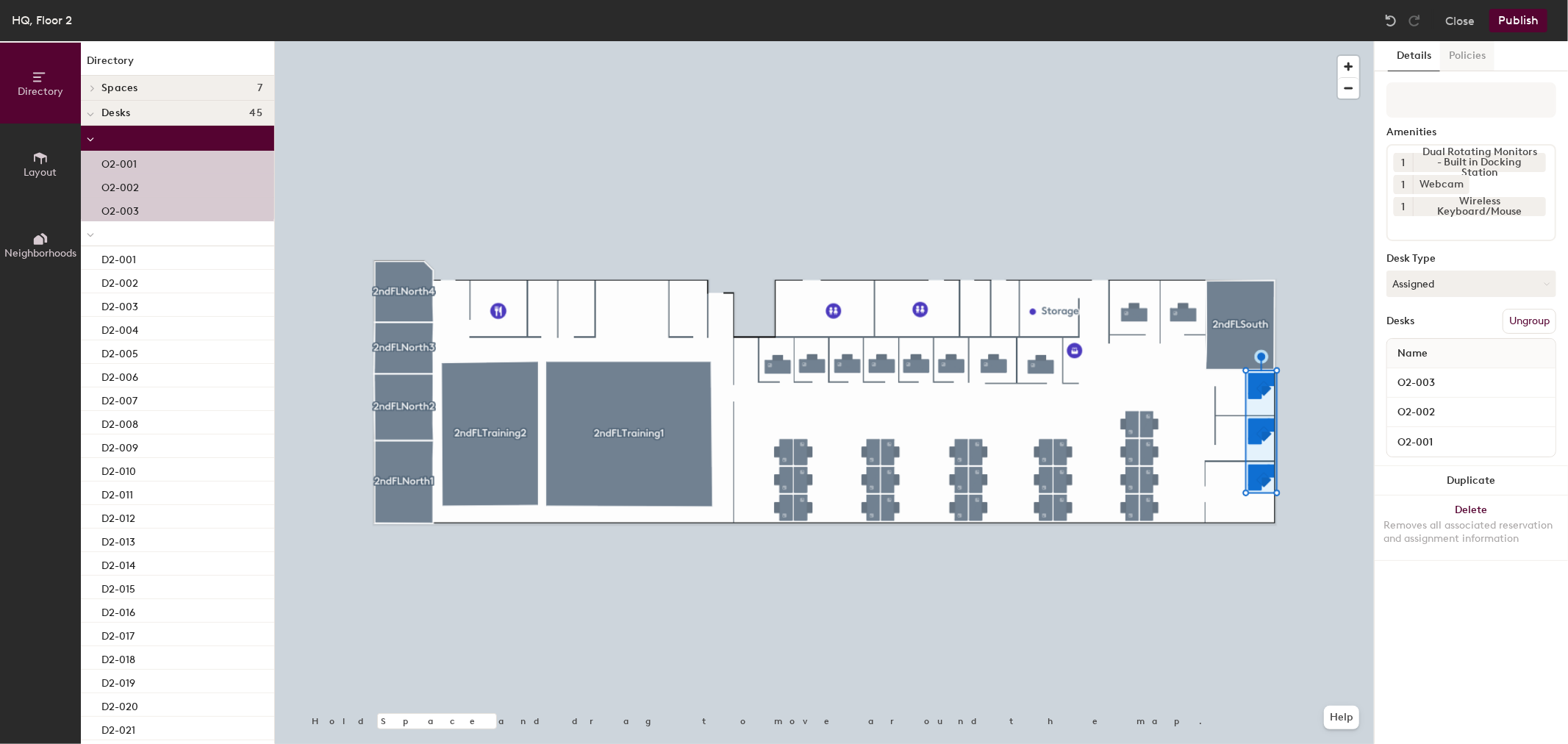
click at [1464, 54] on button "Policies" at bounding box center [1466, 57] width 55 height 31
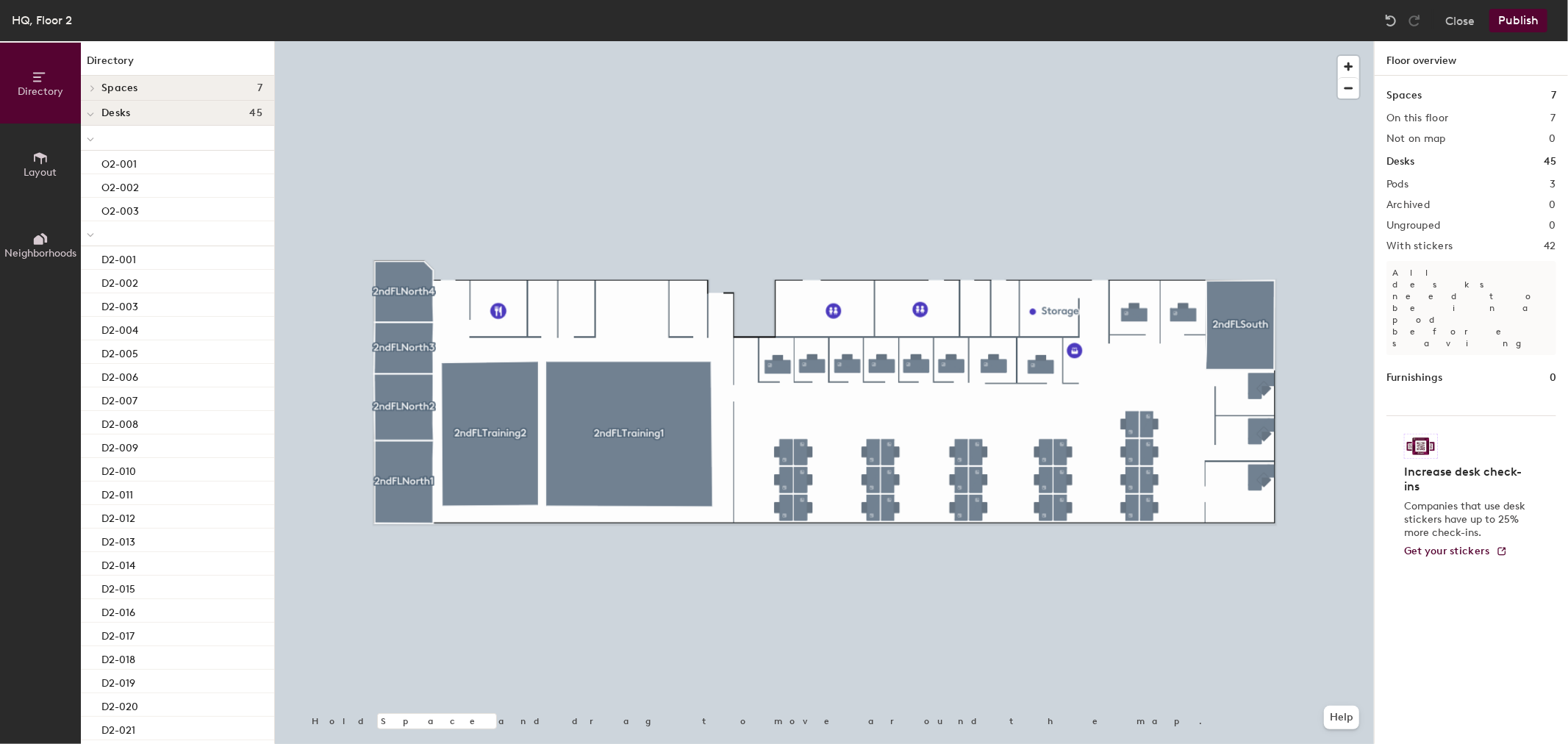
click at [1519, 20] on button "Publish" at bounding box center [1518, 21] width 58 height 23
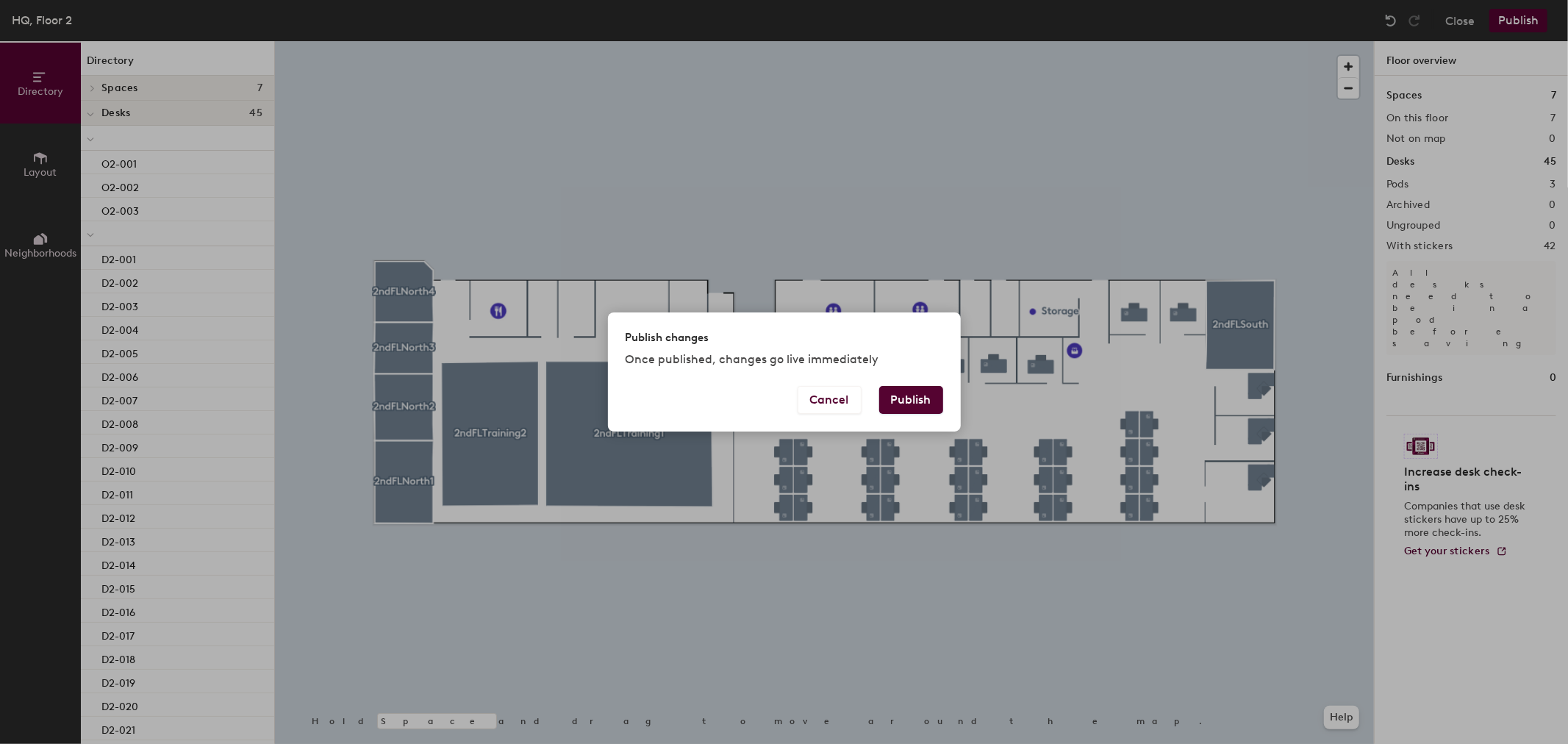
click at [926, 403] on button "Publish" at bounding box center [910, 399] width 64 height 28
